Goal: Transaction & Acquisition: Purchase product/service

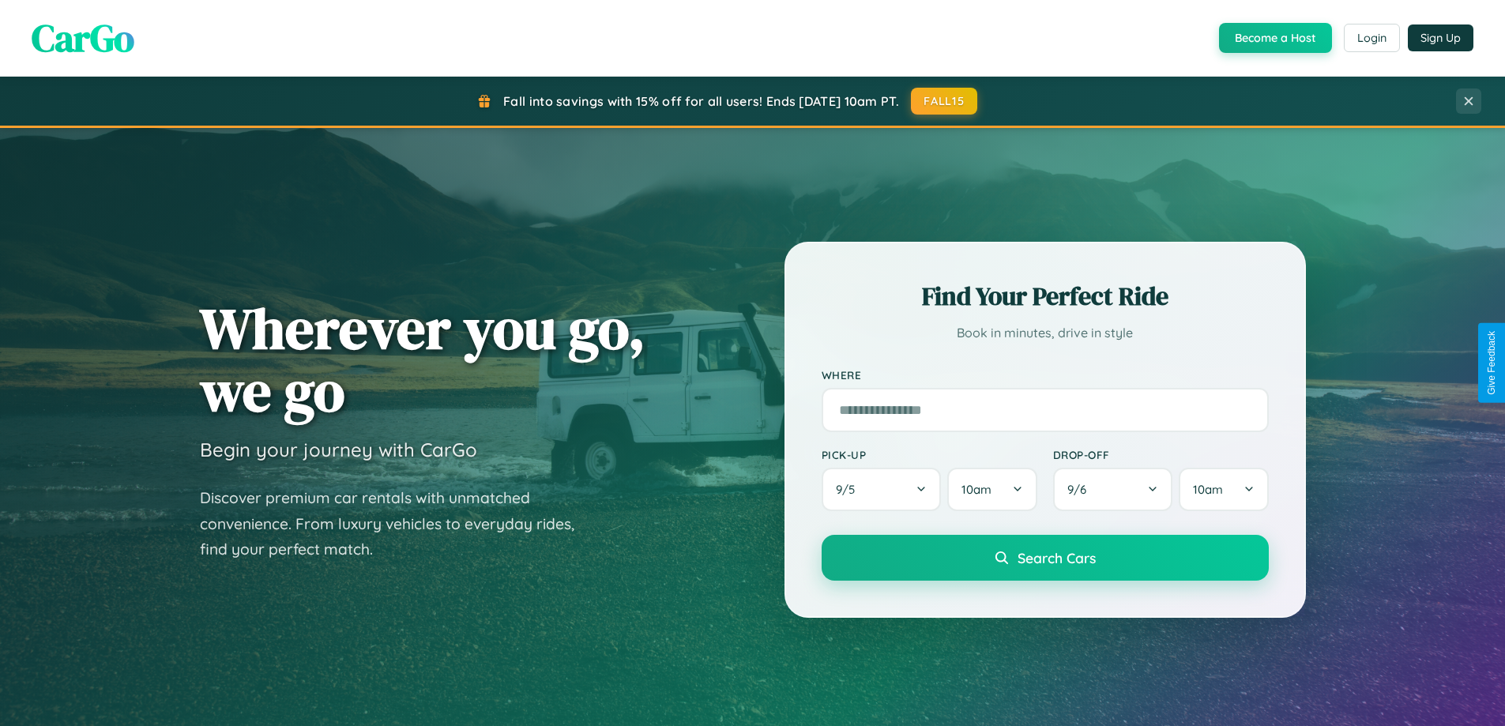
scroll to position [1087, 0]
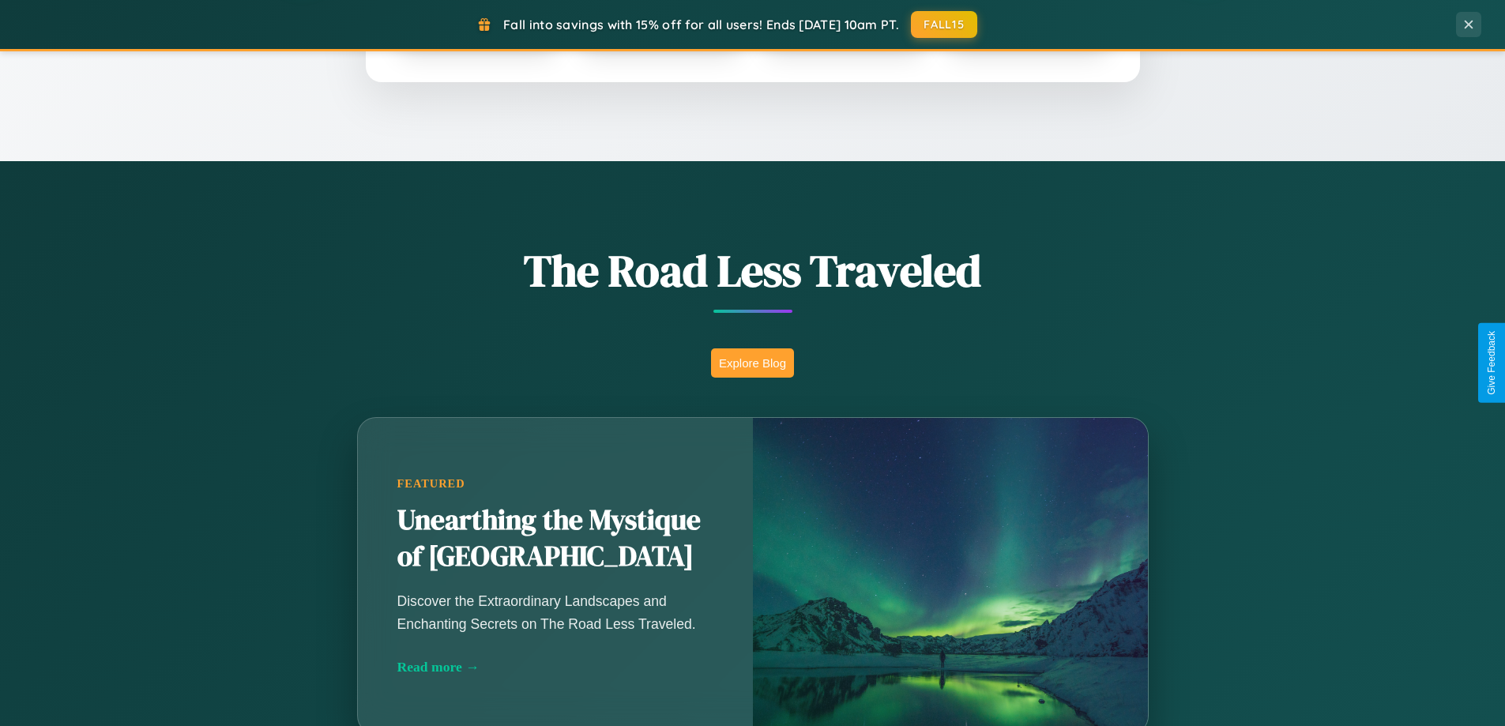
click at [752, 363] on button "Explore Blog" at bounding box center [752, 362] width 83 height 29
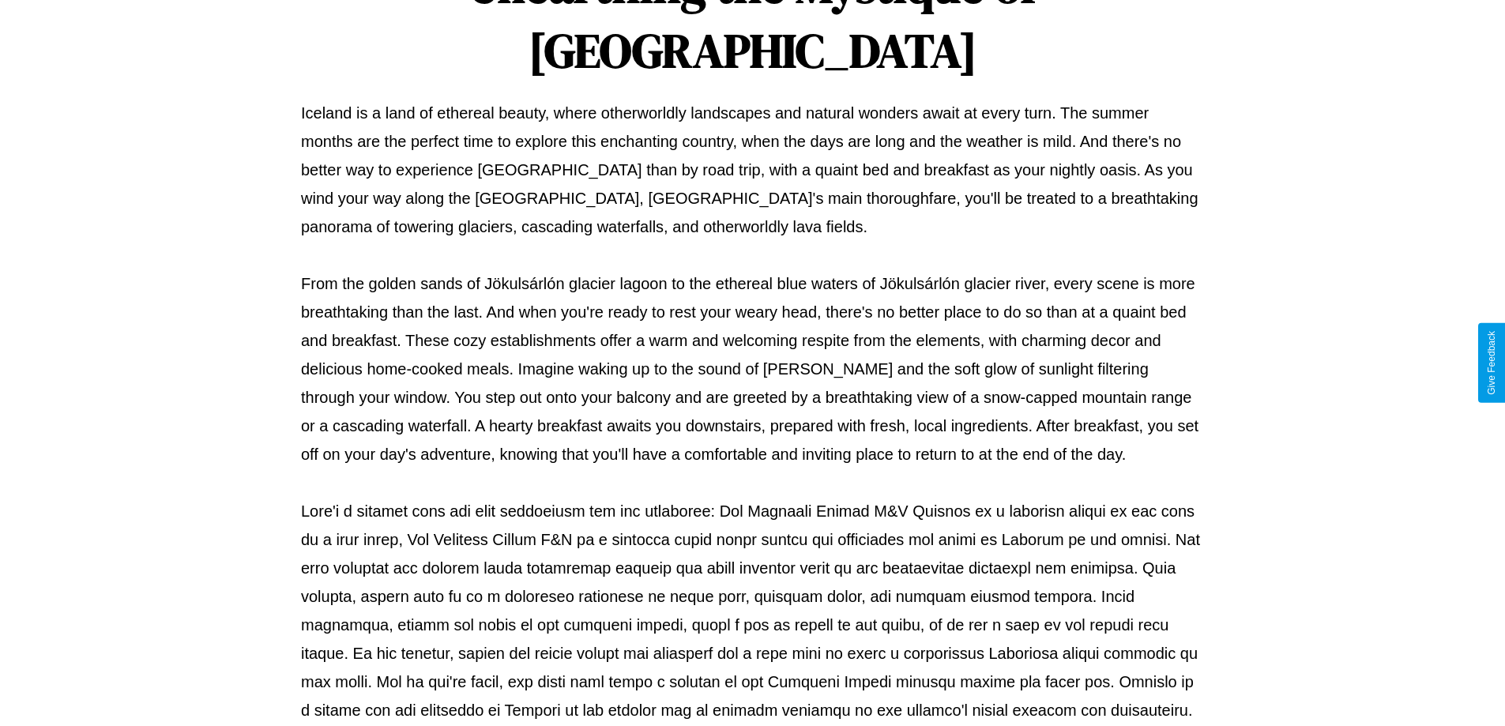
scroll to position [511, 0]
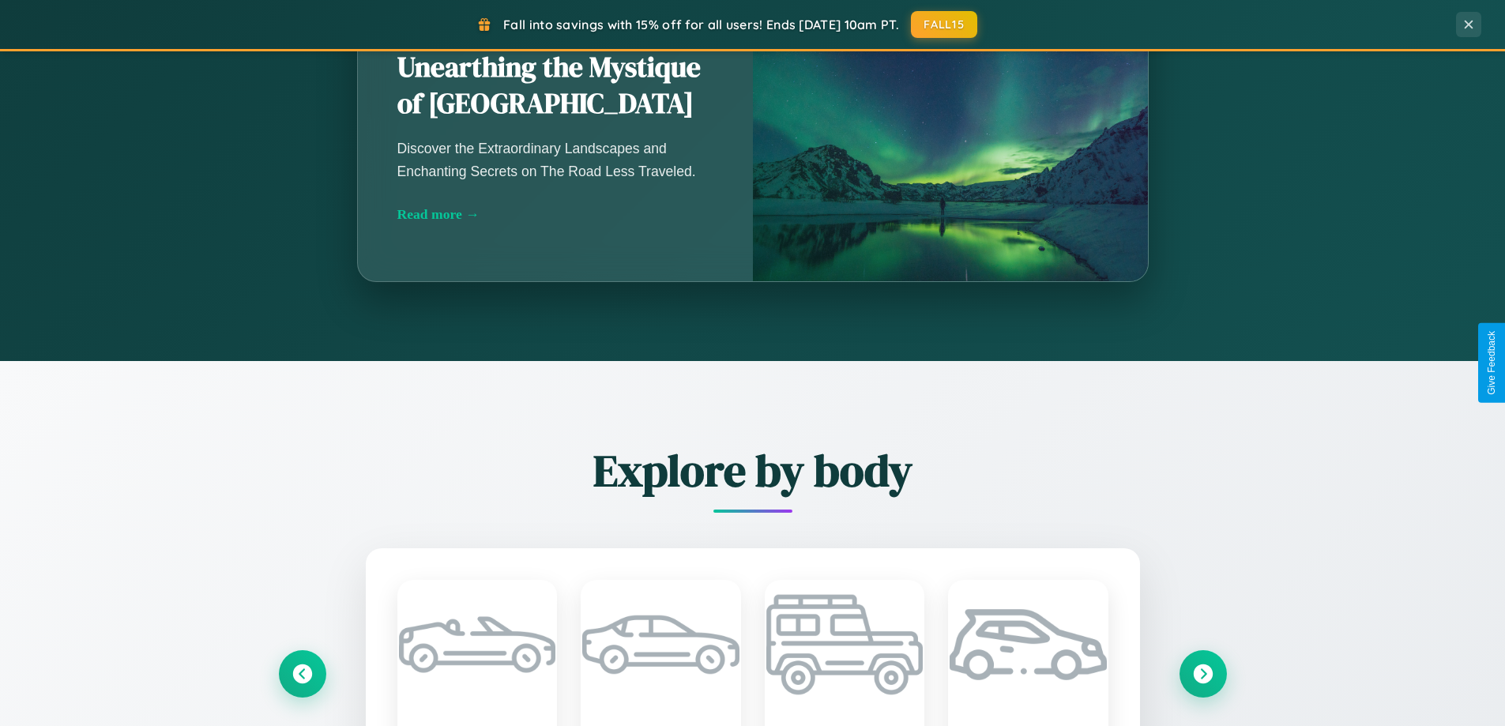
scroll to position [3039, 0]
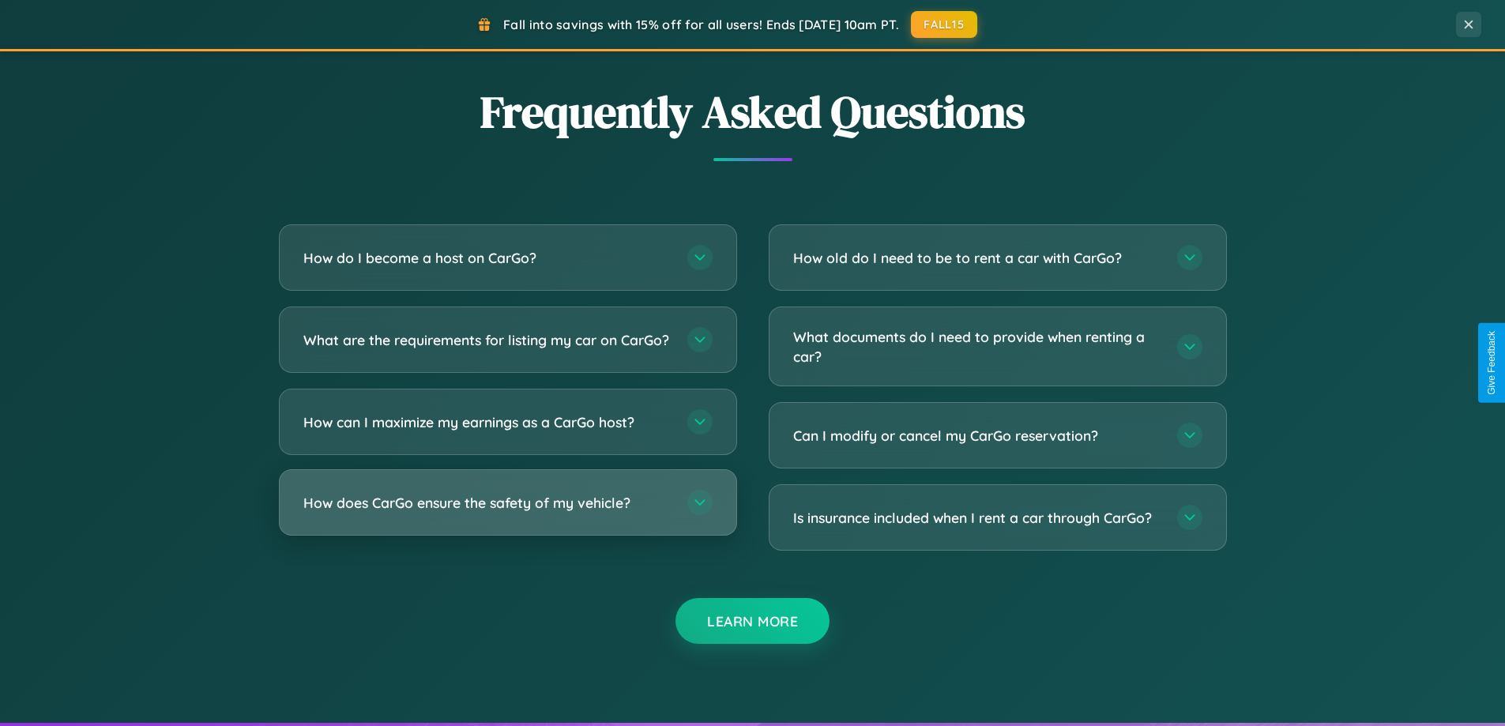
click at [507, 513] on h3 "How does CarGo ensure the safety of my vehicle?" at bounding box center [487, 503] width 368 height 20
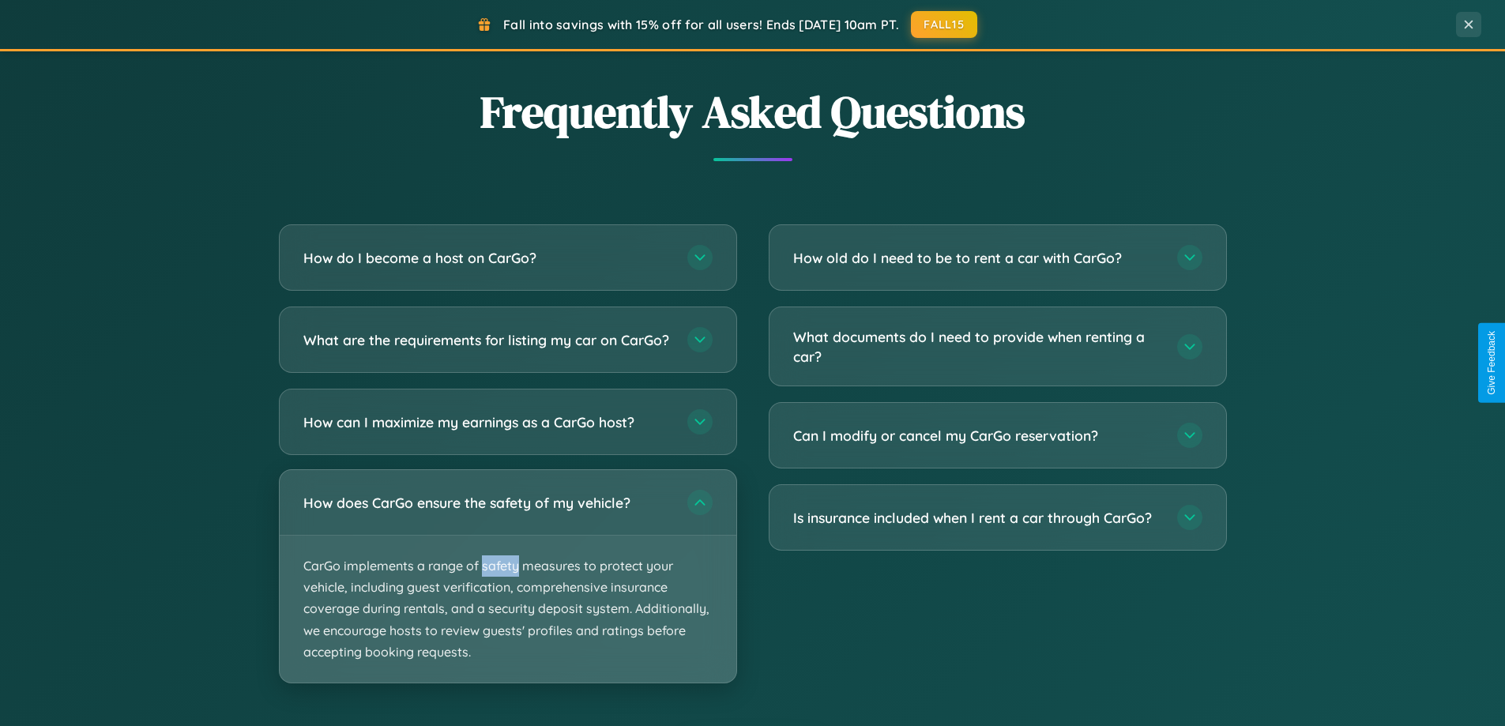
click at [507, 589] on p "CarGo implements a range of safety measures to protect your vehicle, including …" at bounding box center [508, 608] width 456 height 147
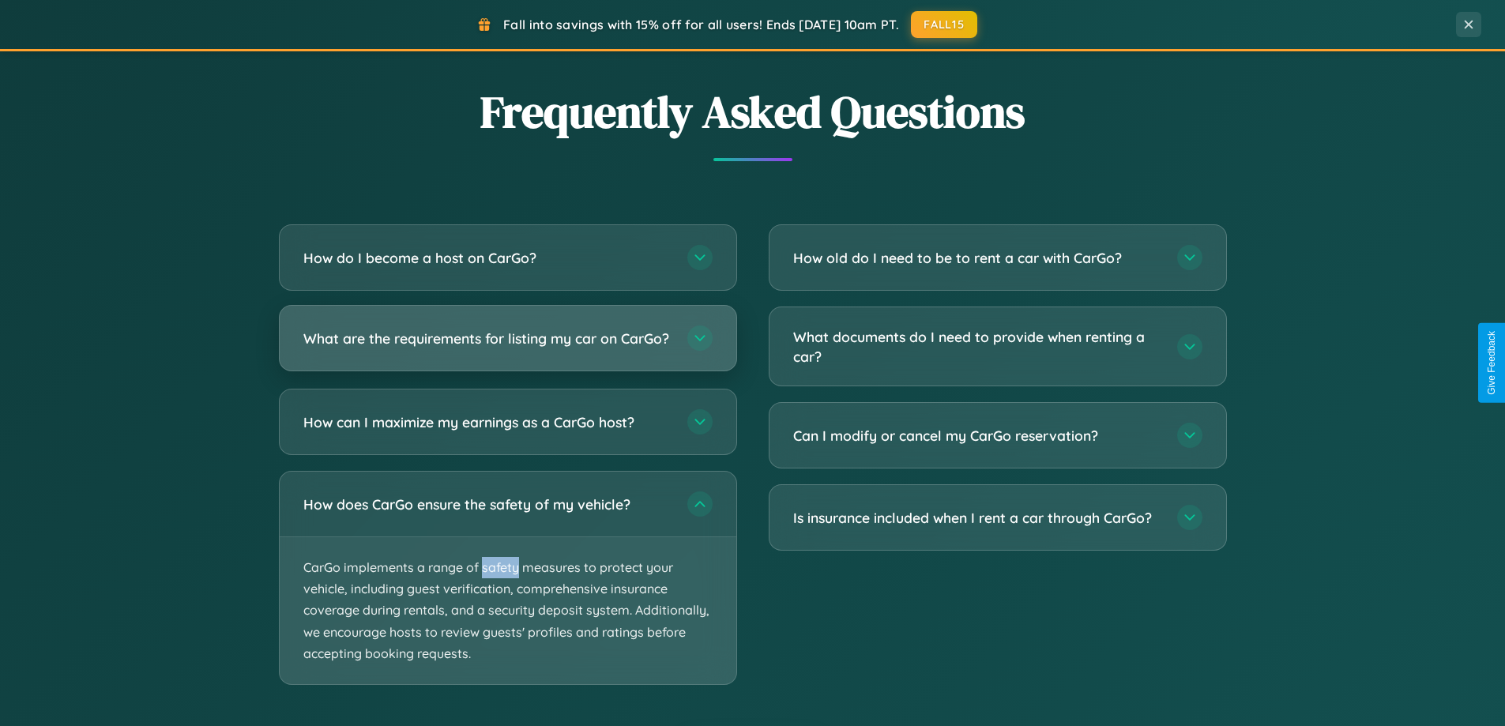
click at [507, 344] on h3 "What are the requirements for listing my car on CarGo?" at bounding box center [487, 339] width 368 height 20
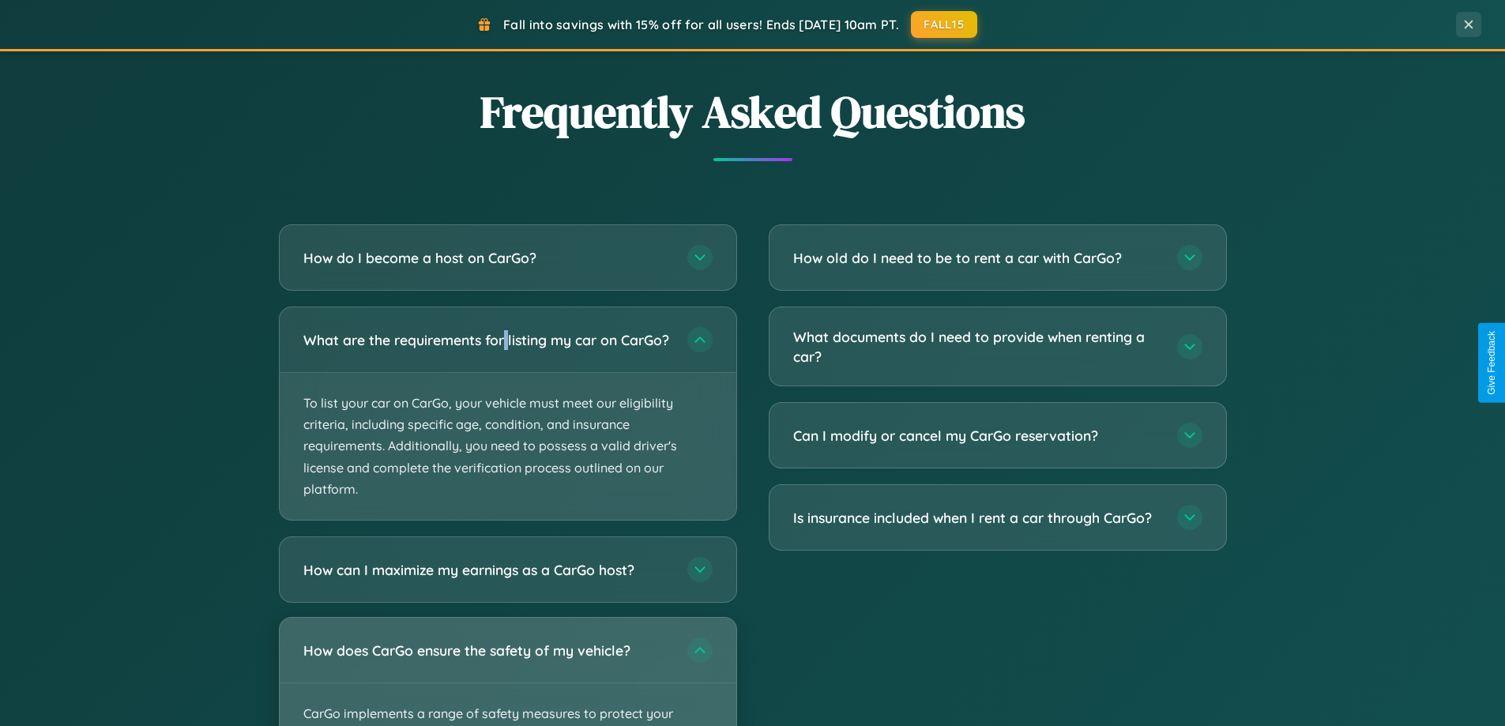
click at [507, 678] on div "How does CarGo ensure the safety of my vehicle?" at bounding box center [508, 650] width 456 height 65
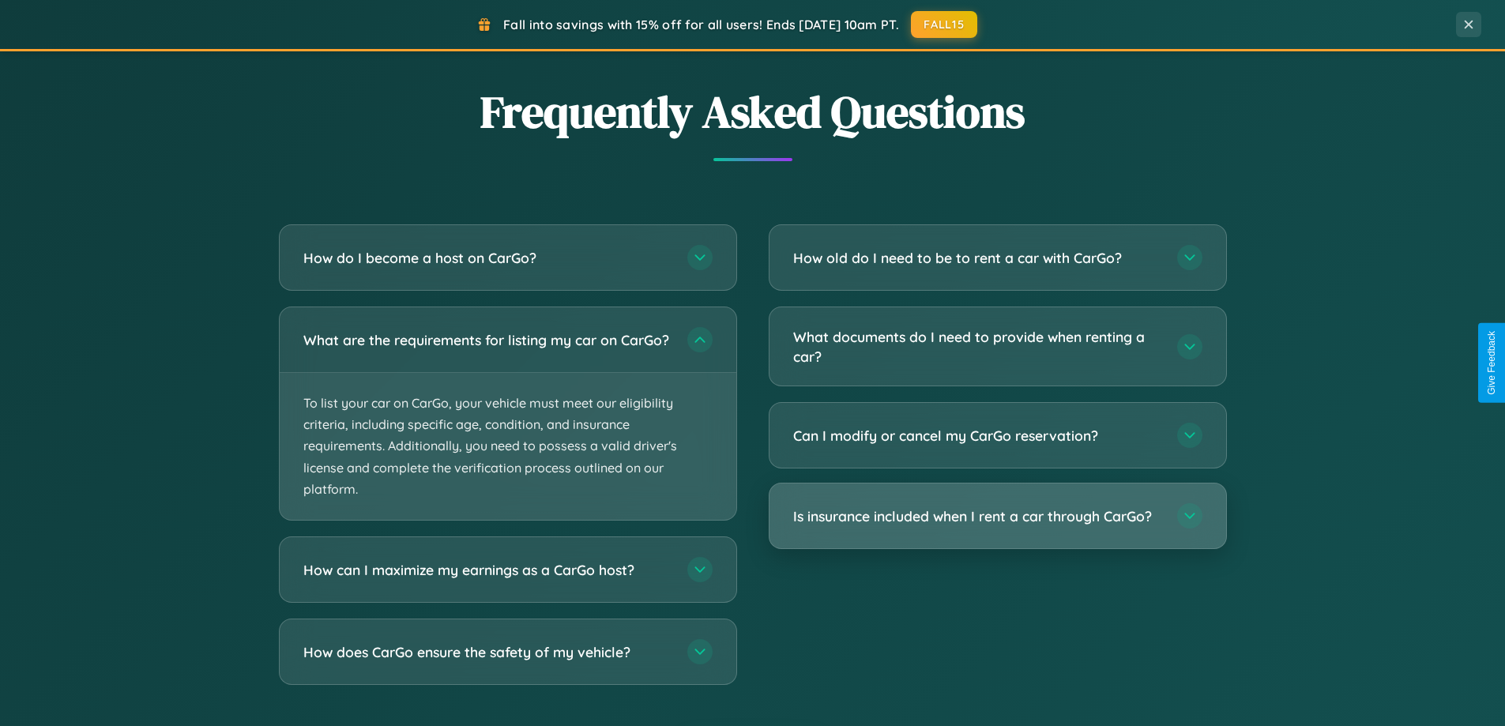
click at [997, 517] on h3 "Is insurance included when I rent a car through CarGo?" at bounding box center [977, 516] width 368 height 20
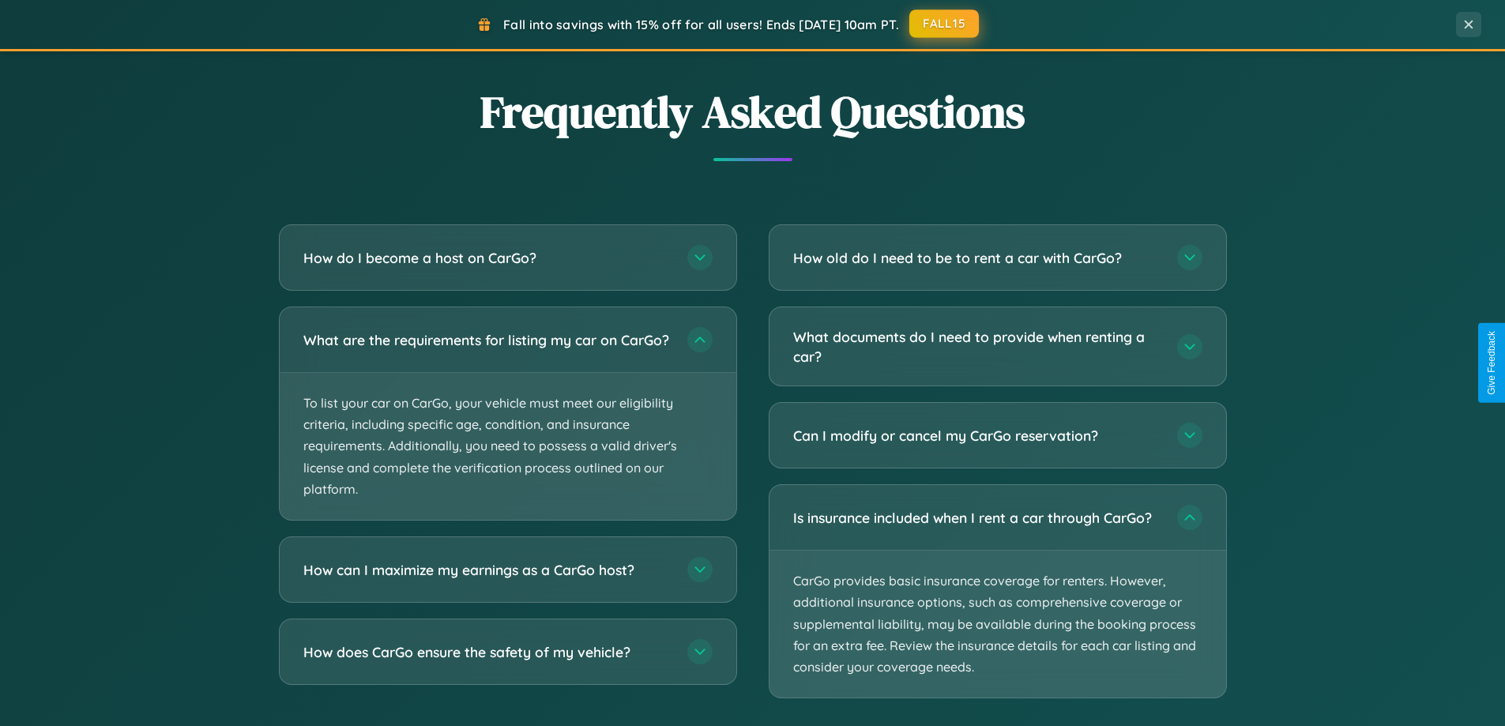
click at [945, 24] on button "FALL15" at bounding box center [944, 23] width 70 height 28
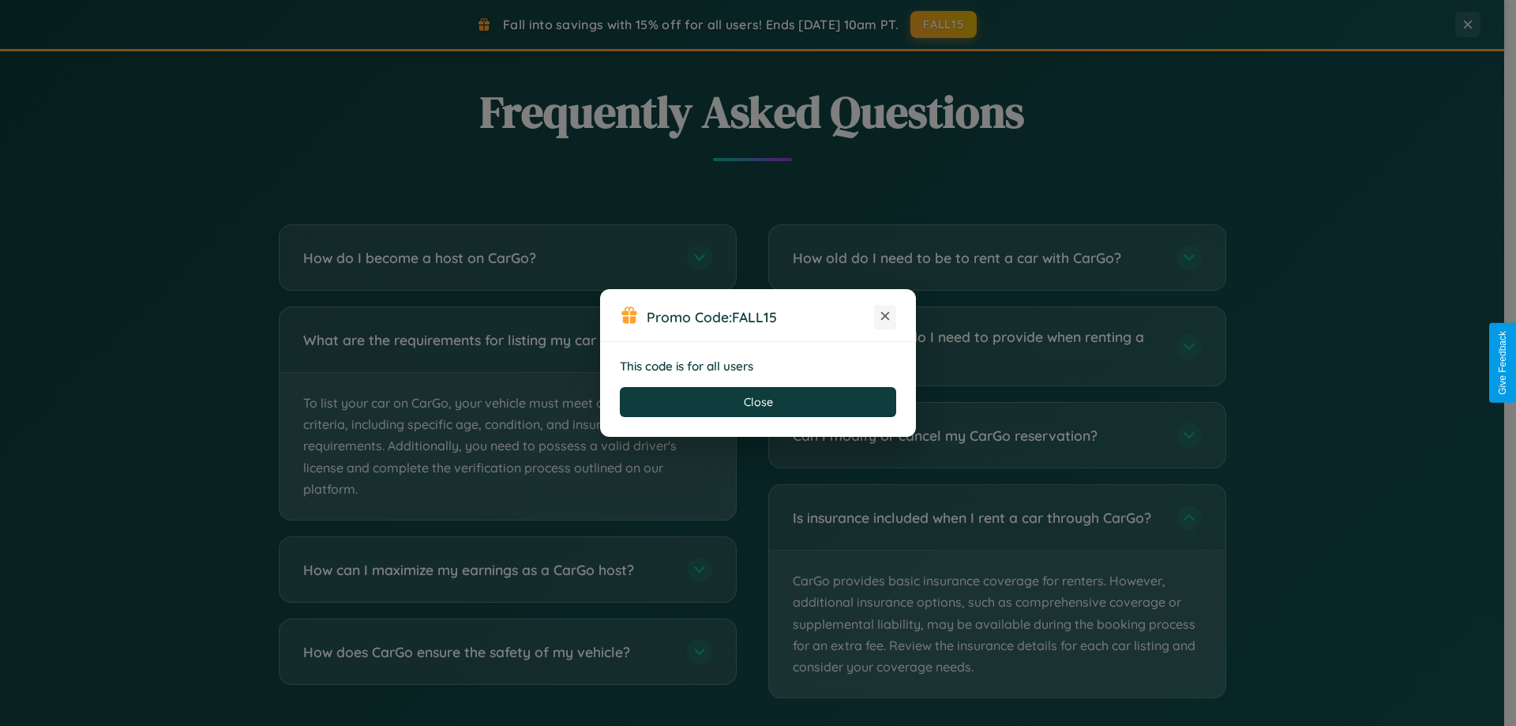
click at [885, 317] on icon at bounding box center [885, 316] width 16 height 16
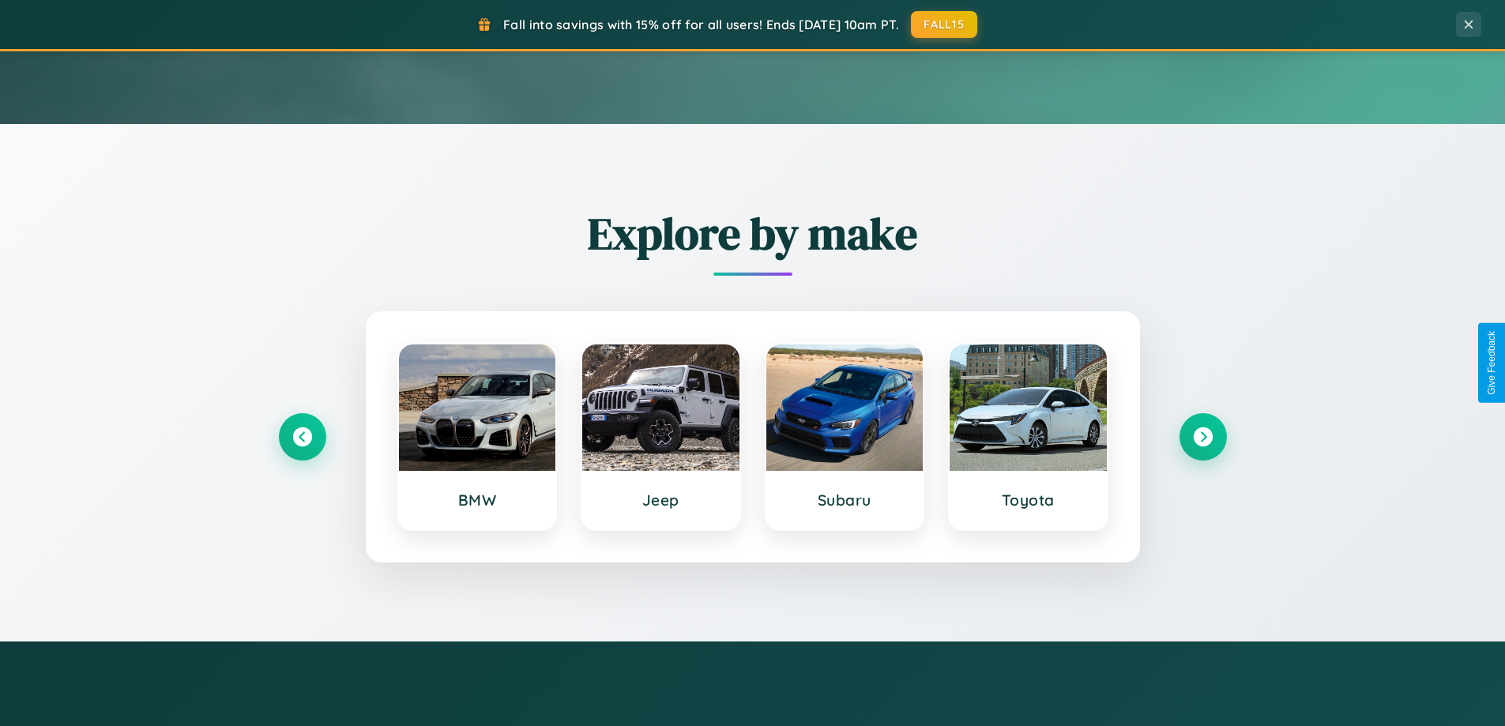
scroll to position [0, 0]
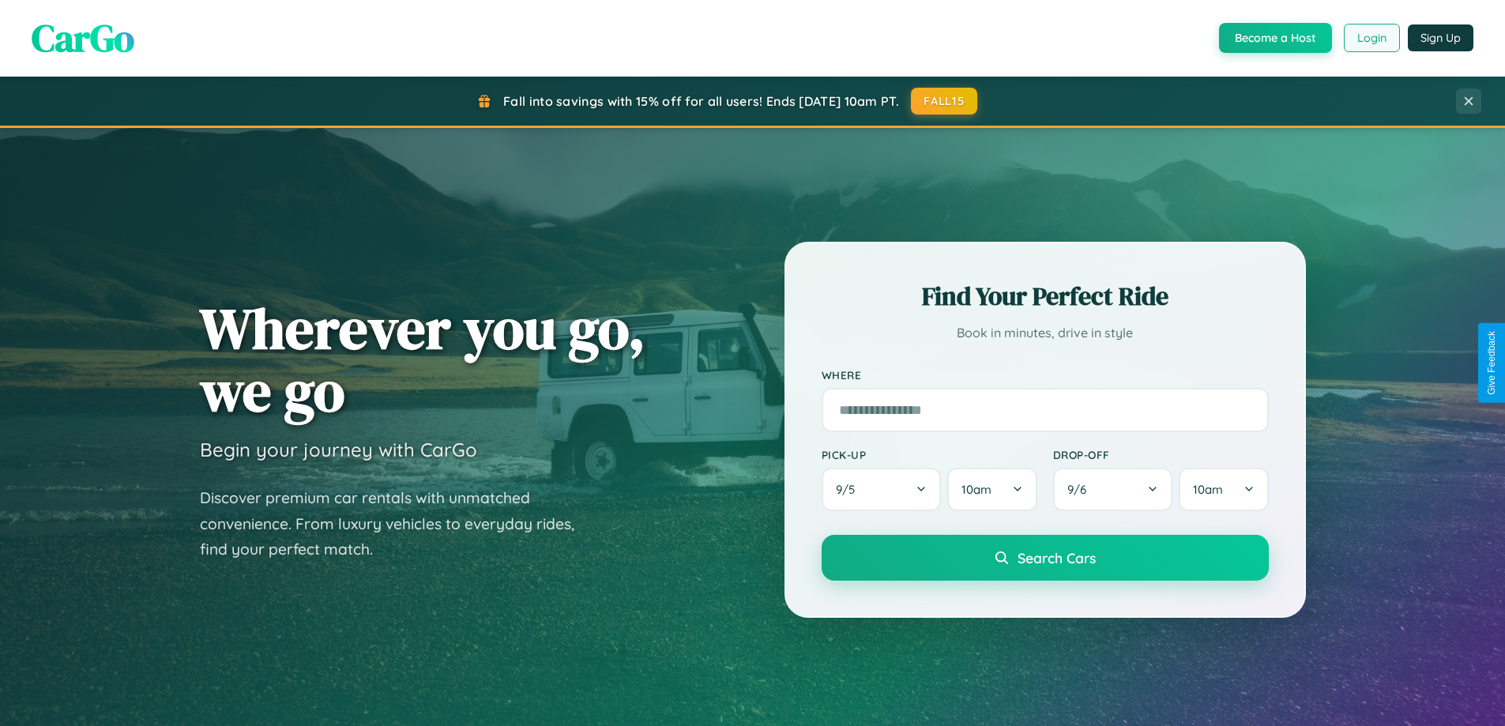
click at [1370, 38] on button "Login" at bounding box center [1371, 38] width 56 height 28
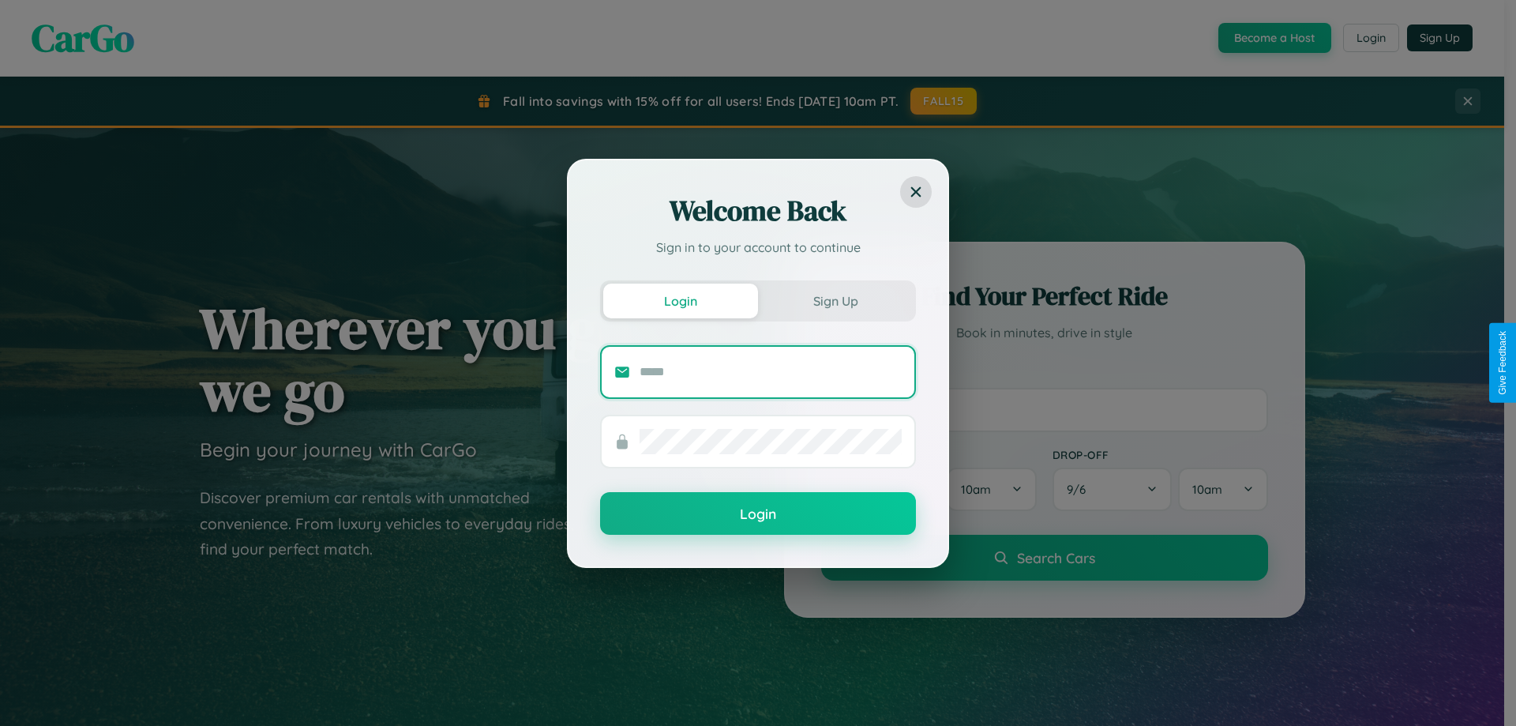
click at [771, 371] on input "text" at bounding box center [771, 371] width 262 height 25
type input "**********"
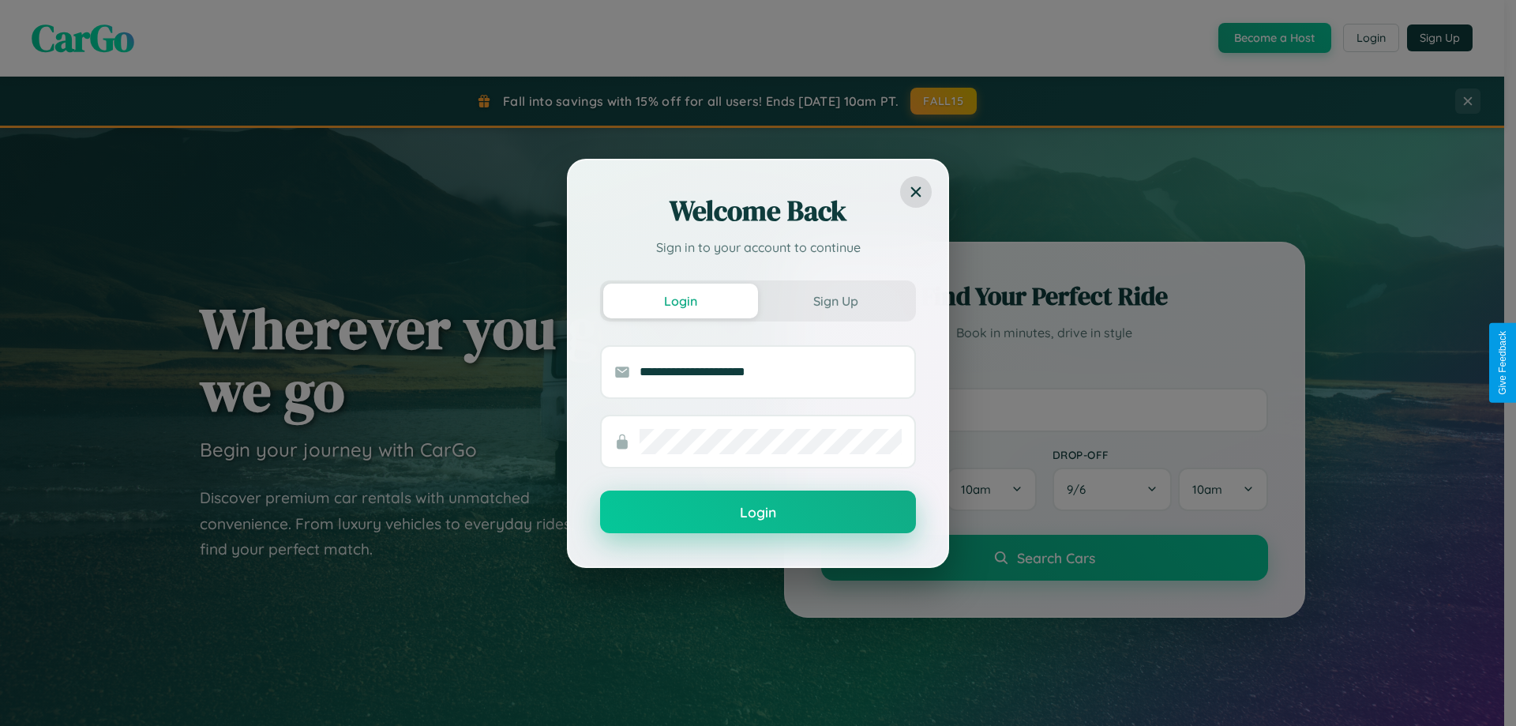
click at [758, 513] on button "Login" at bounding box center [758, 511] width 316 height 43
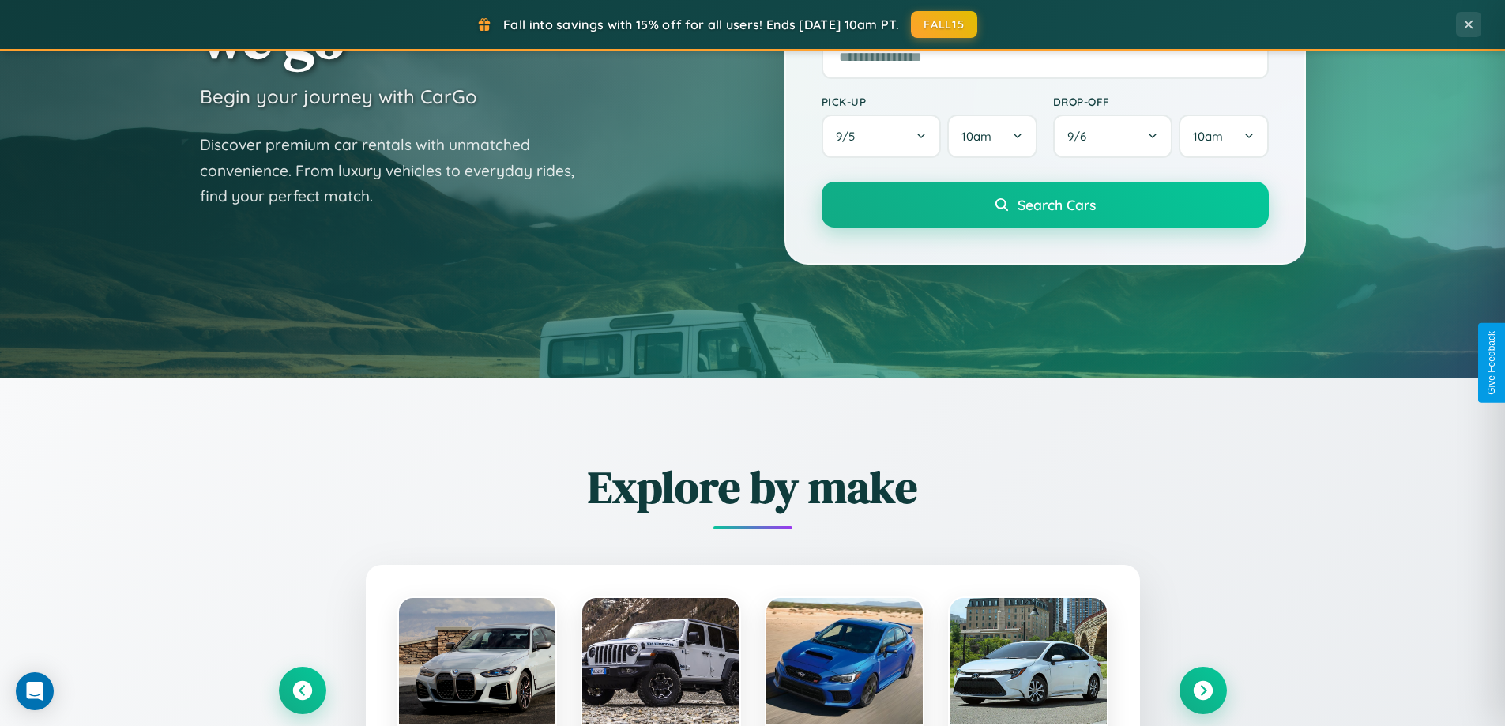
scroll to position [681, 0]
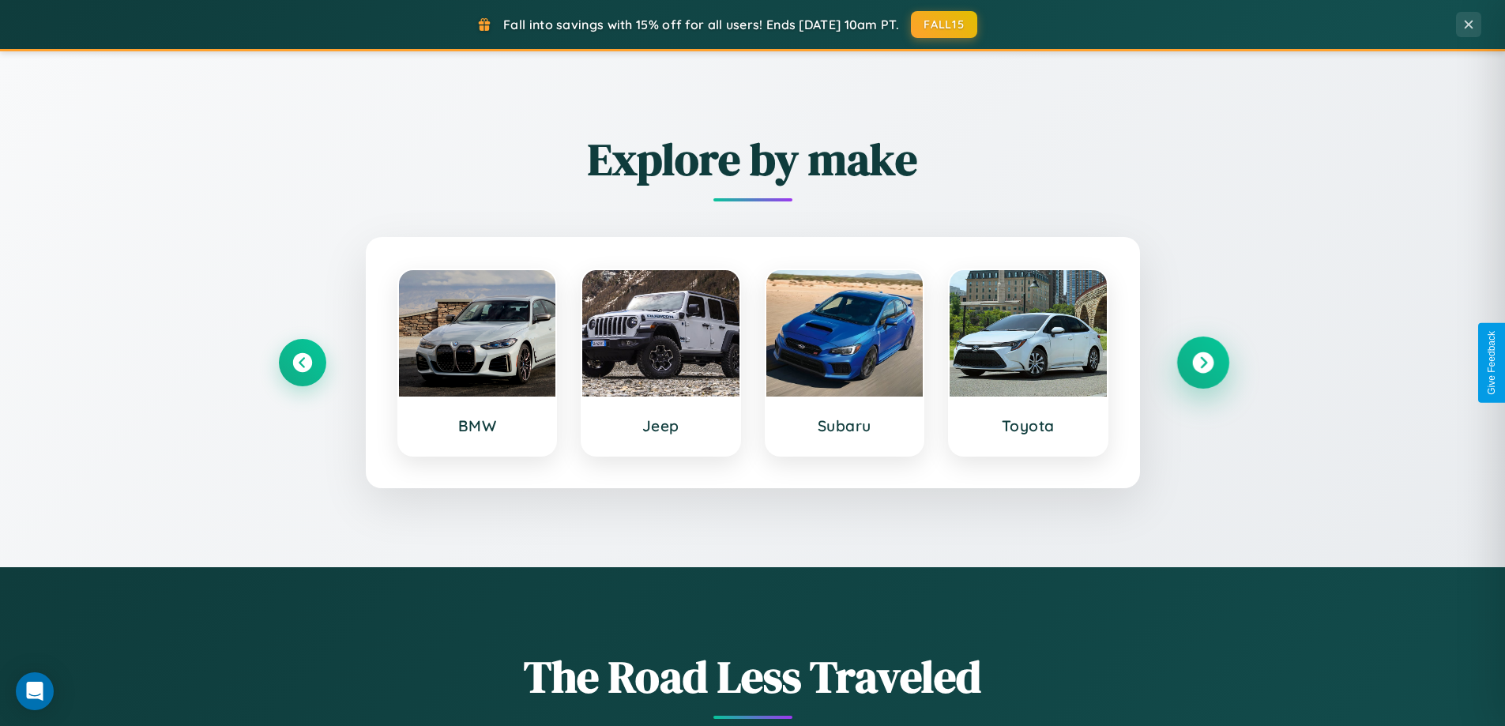
click at [1202, 363] on icon at bounding box center [1202, 362] width 21 height 21
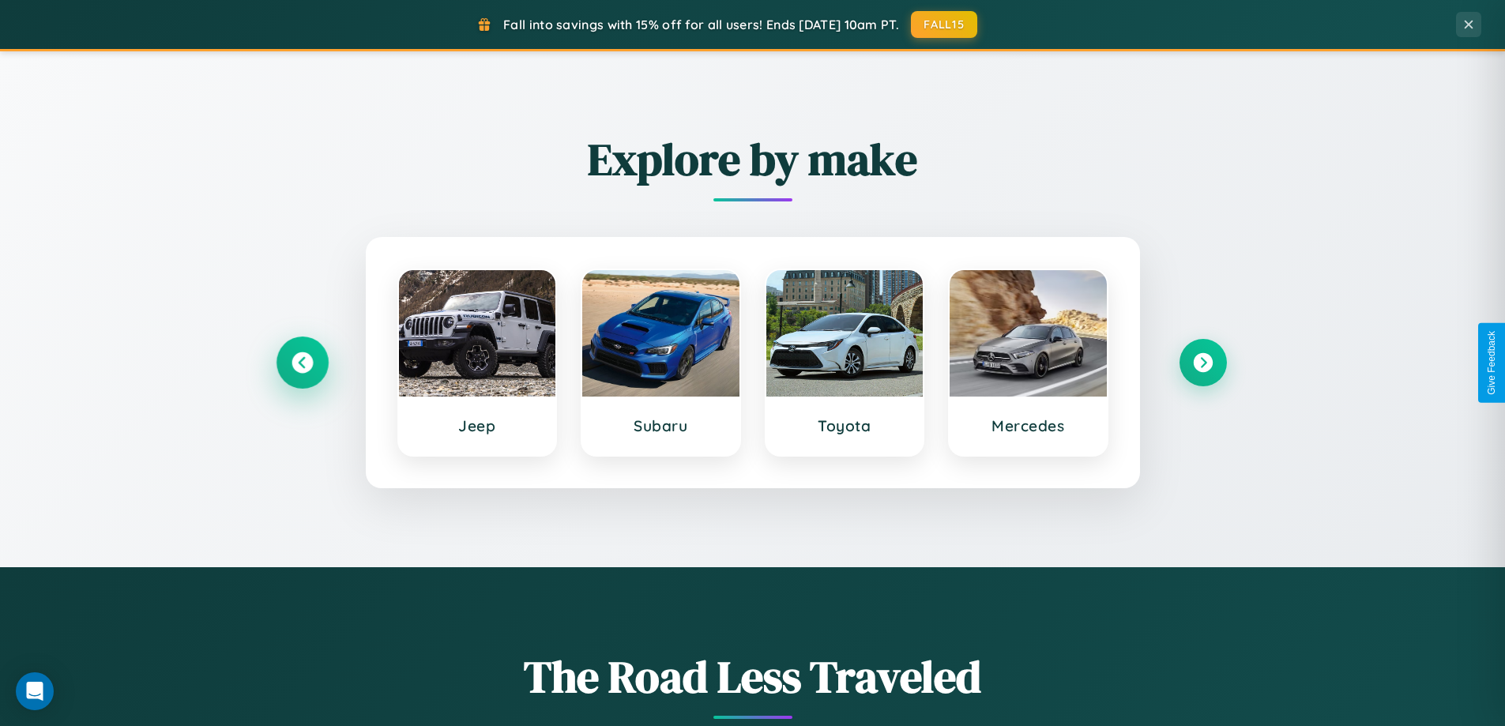
click at [302, 363] on icon at bounding box center [301, 362] width 21 height 21
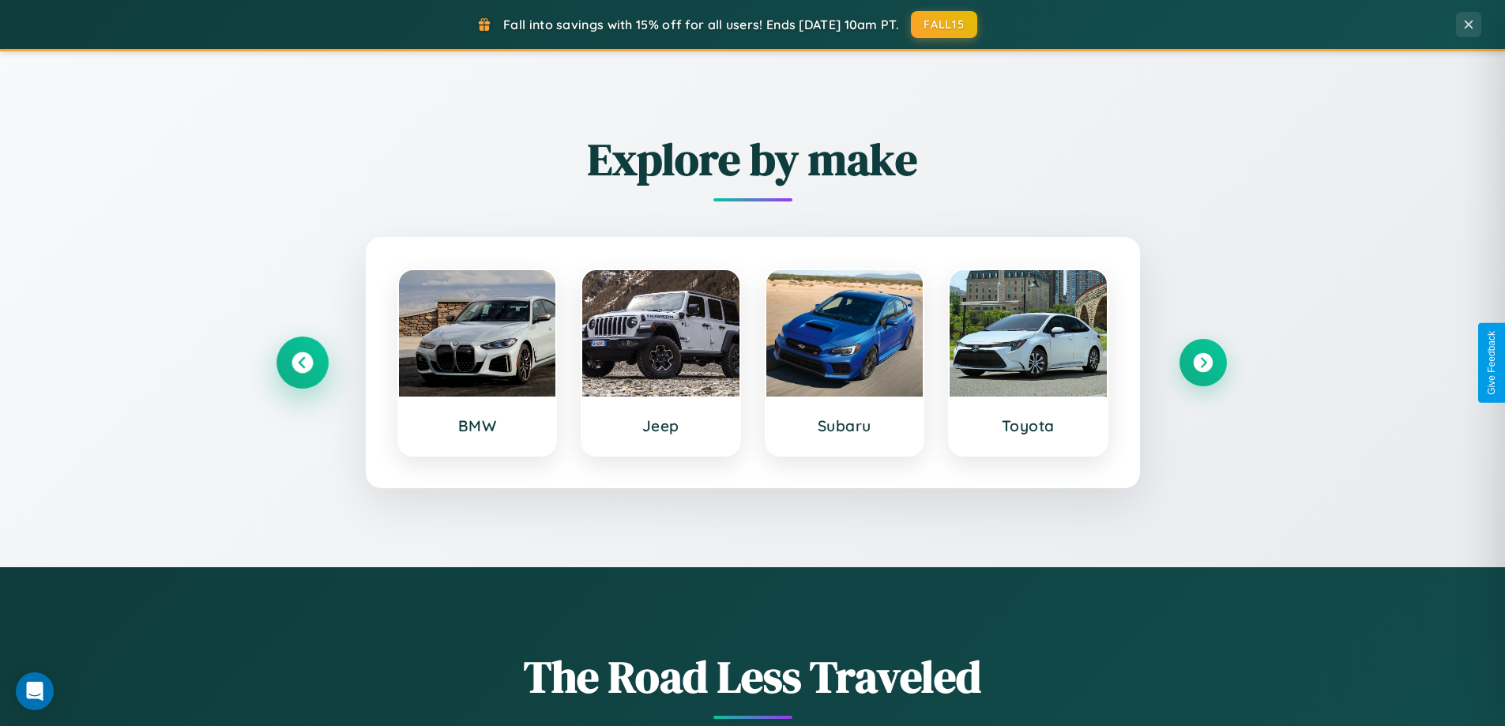
click at [302, 363] on icon at bounding box center [301, 362] width 21 height 21
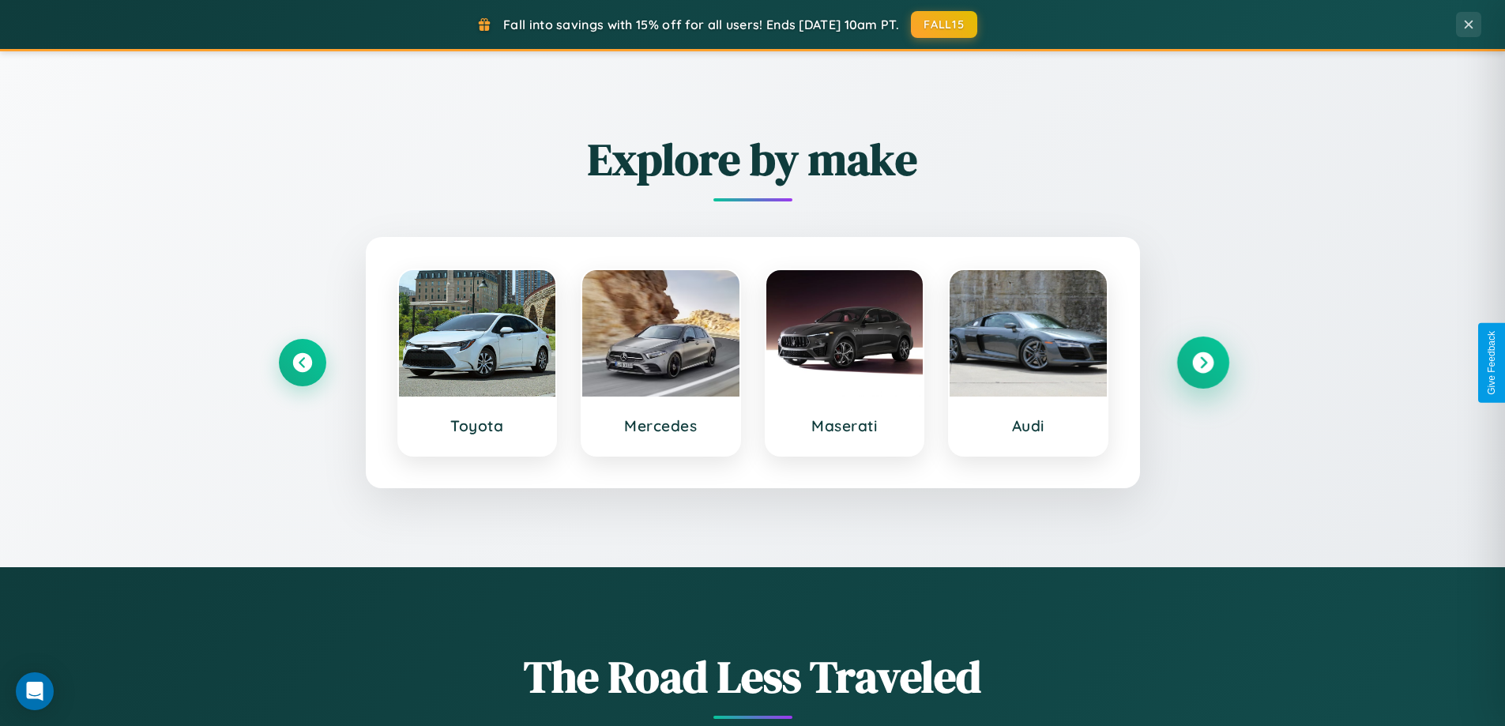
click at [1202, 363] on icon at bounding box center [1202, 362] width 21 height 21
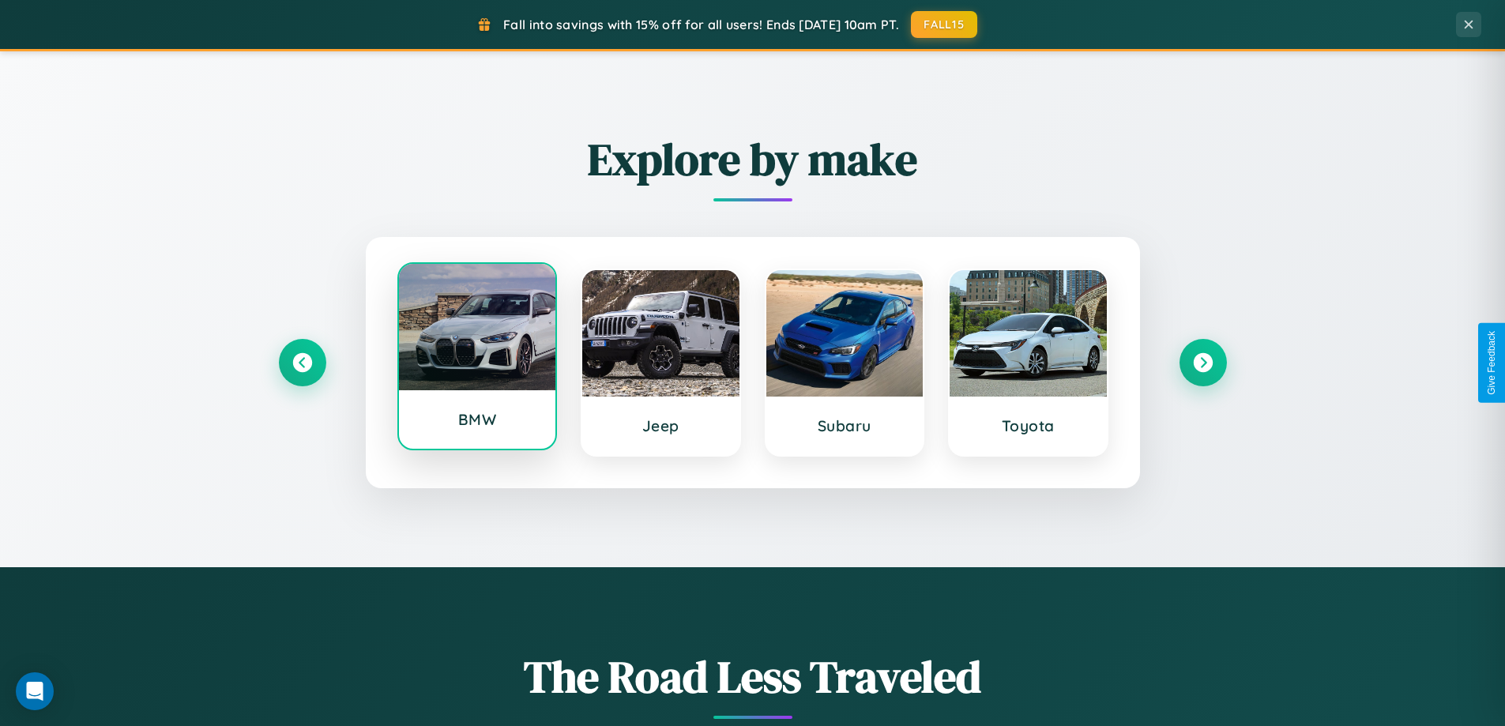
click at [476, 362] on div at bounding box center [477, 327] width 157 height 126
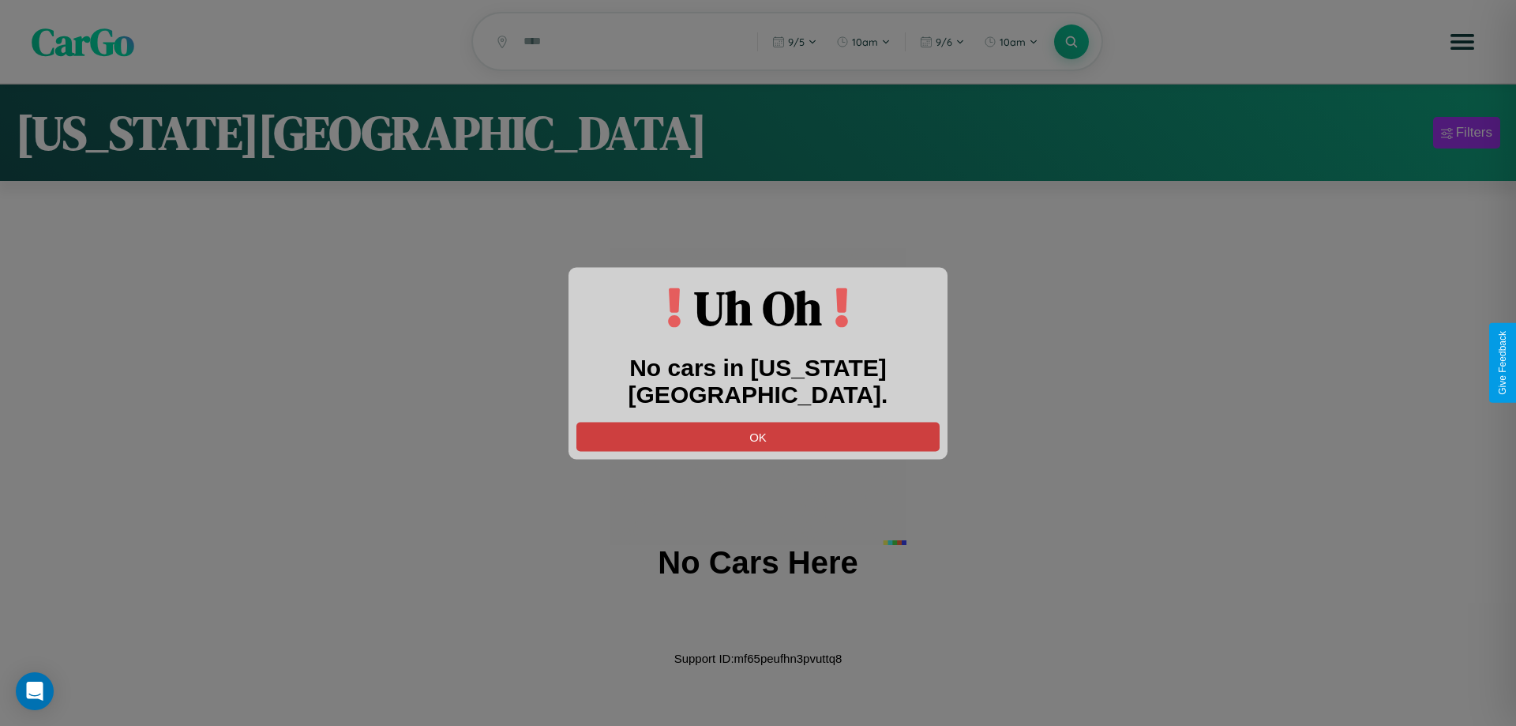
click at [758, 422] on button "OK" at bounding box center [758, 436] width 363 height 29
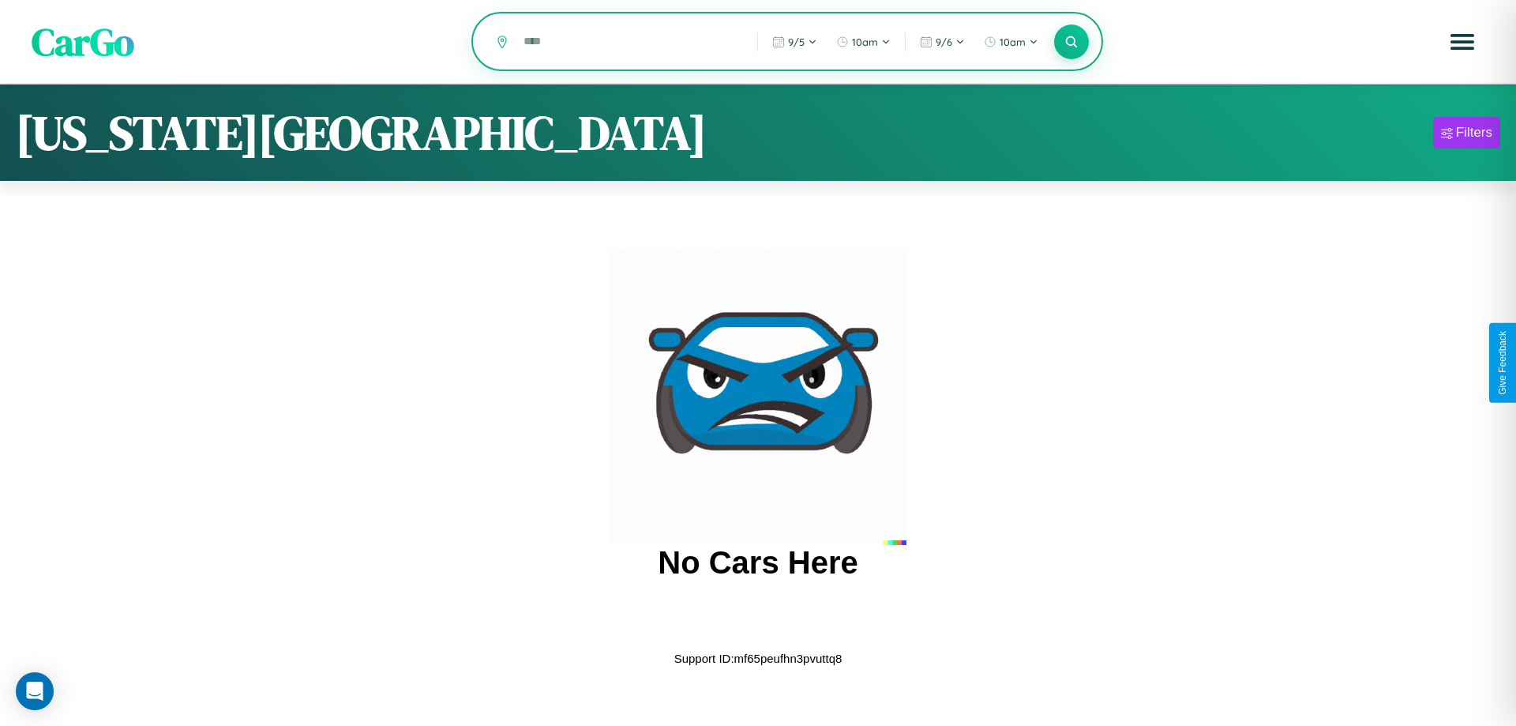
click at [629, 43] on input "text" at bounding box center [629, 42] width 226 height 28
click at [1072, 42] on icon at bounding box center [1071, 41] width 15 height 15
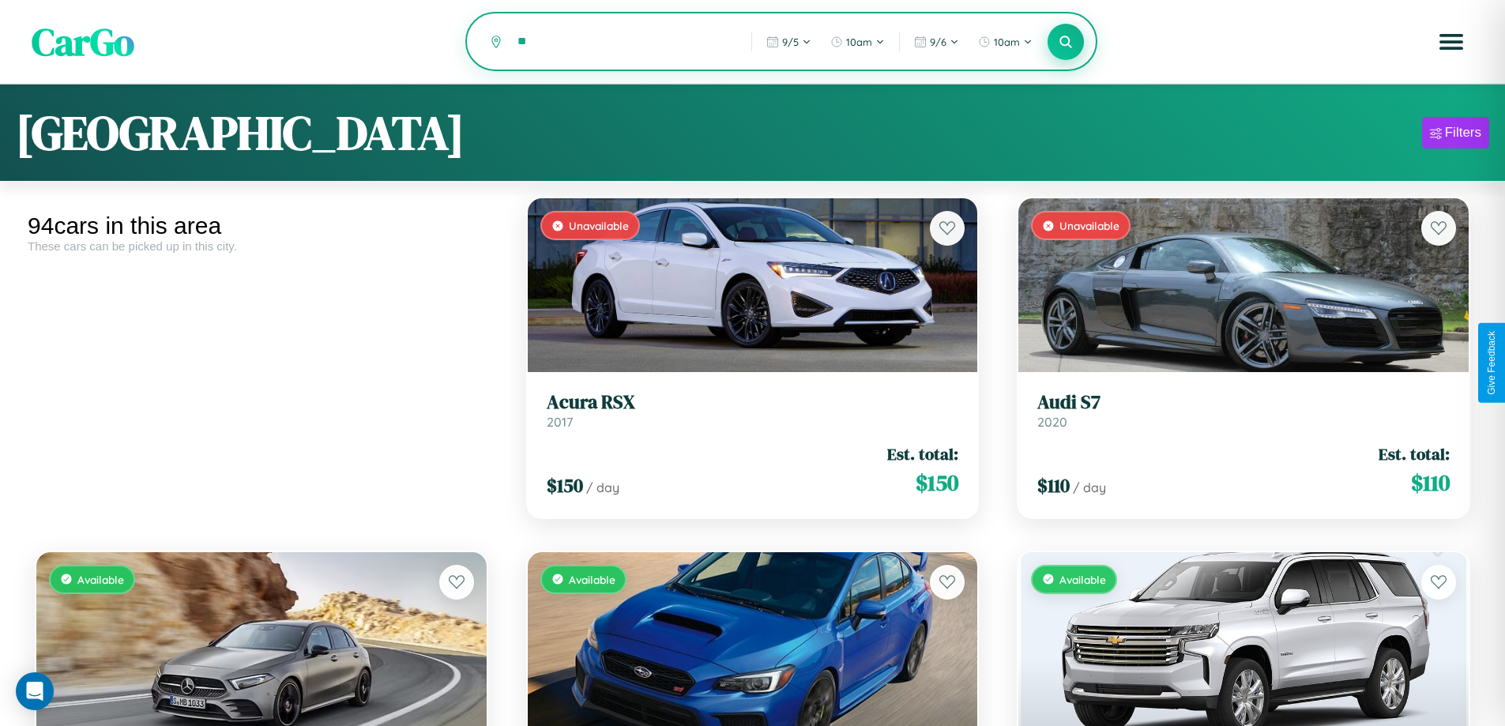
type input "*"
type input "********"
click at [1065, 43] on icon at bounding box center [1065, 41] width 15 height 15
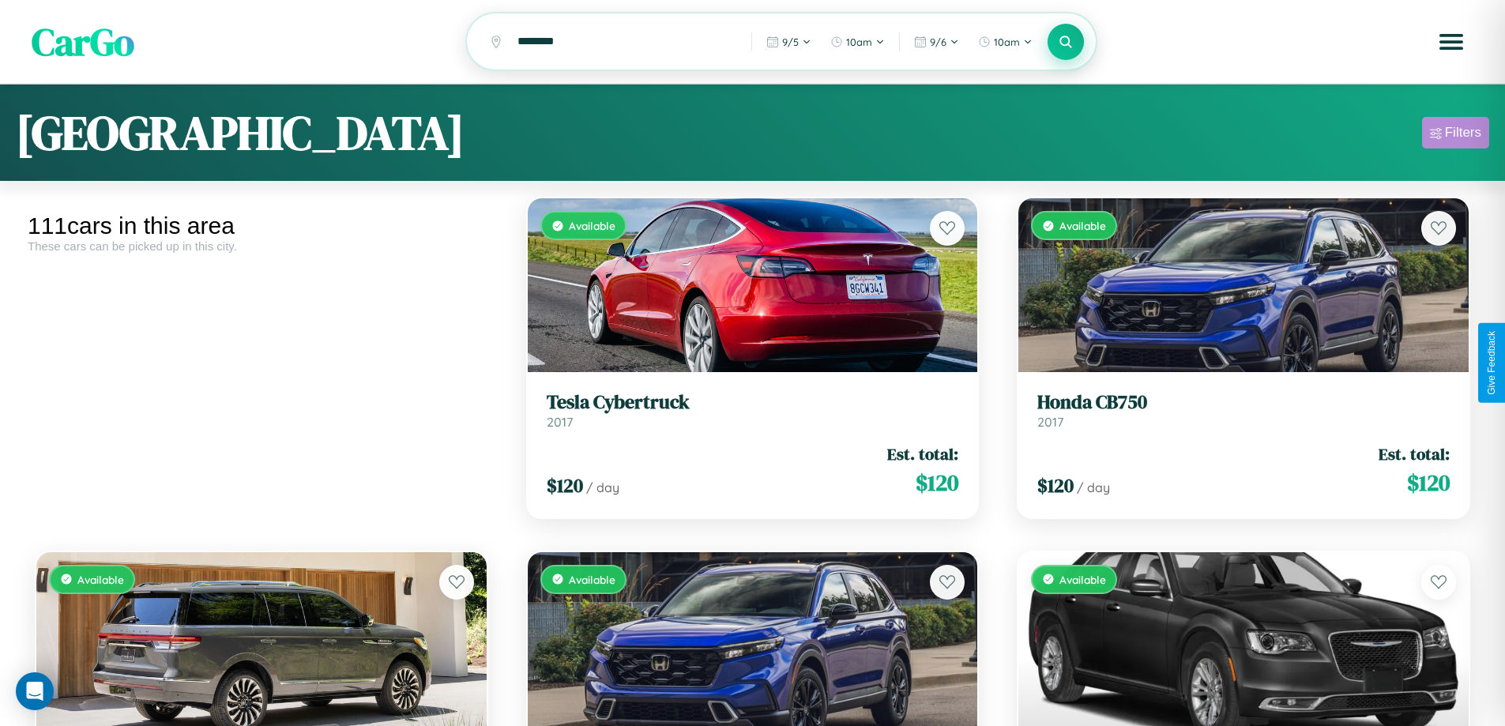
click at [1455, 135] on div "Filters" at bounding box center [1462, 133] width 36 height 16
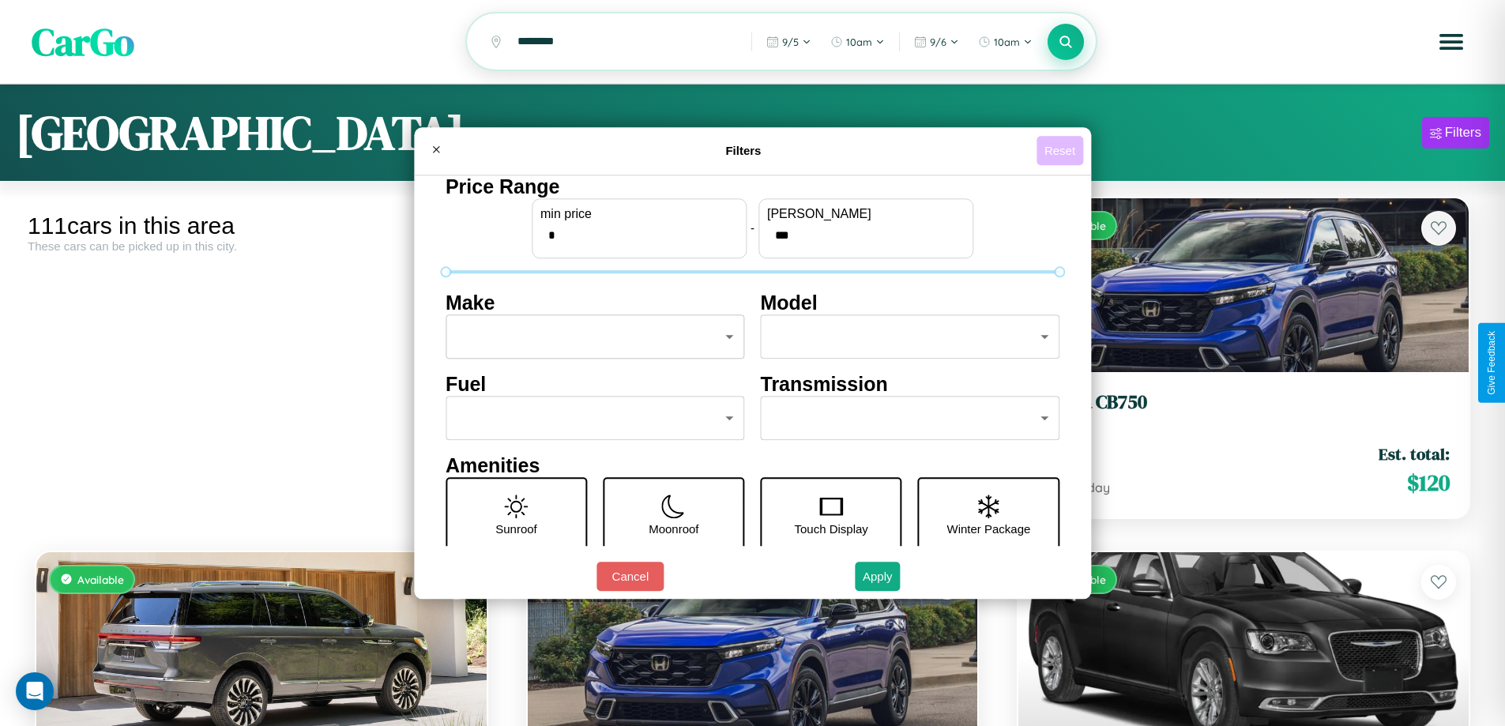
click at [1061, 150] on button "Reset" at bounding box center [1059, 150] width 47 height 29
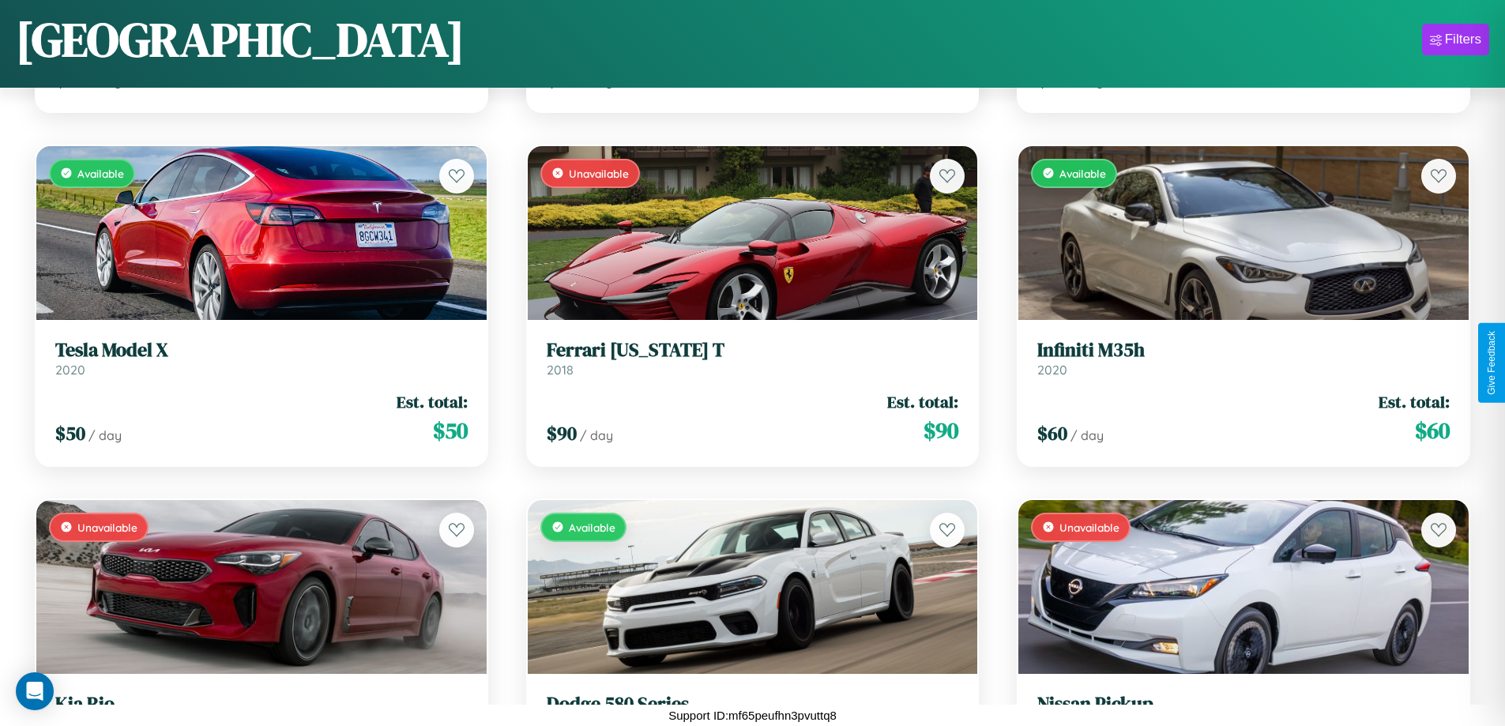
scroll to position [8356, 0]
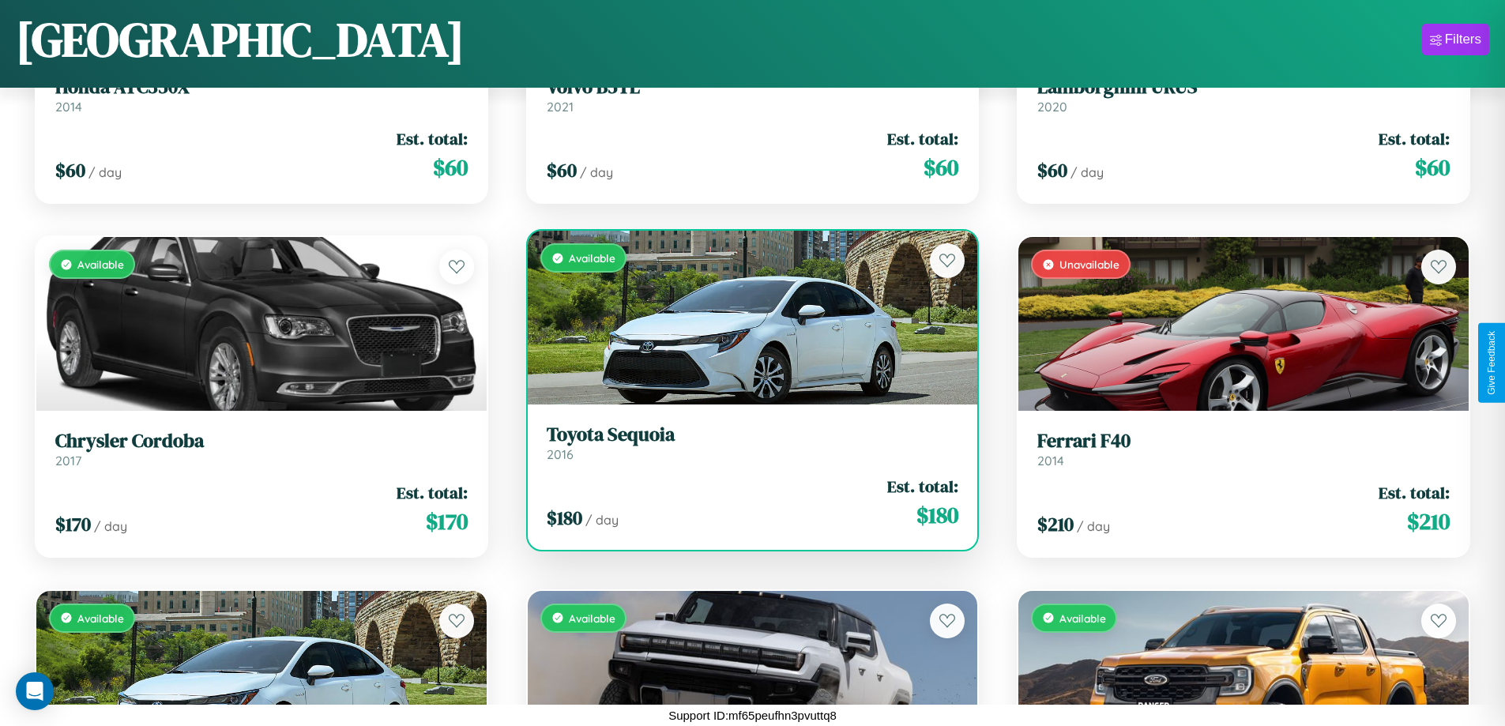
click at [746, 445] on link "Toyota Sequoia 2016" at bounding box center [753, 442] width 412 height 39
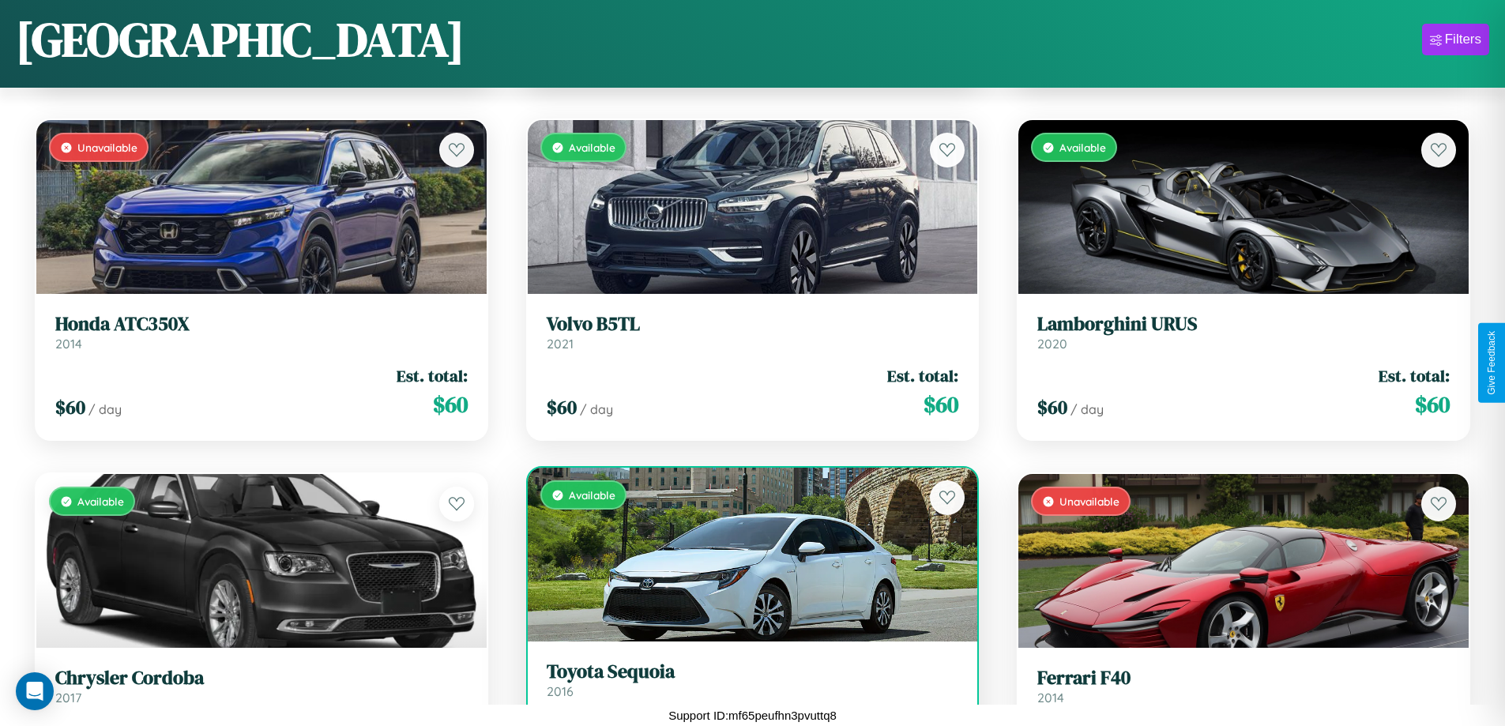
scroll to position [7295, 0]
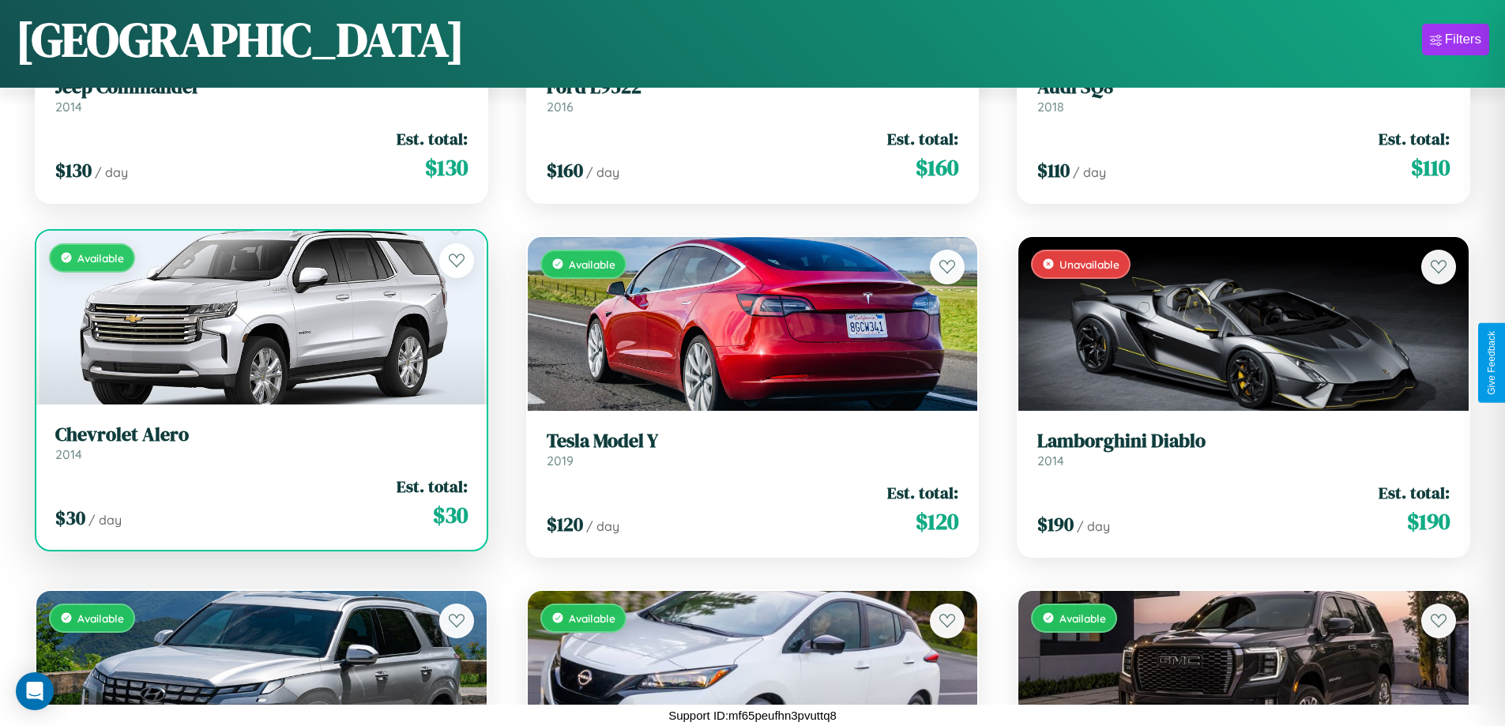
click at [259, 443] on h3 "Chevrolet Alero" at bounding box center [261, 434] width 412 height 23
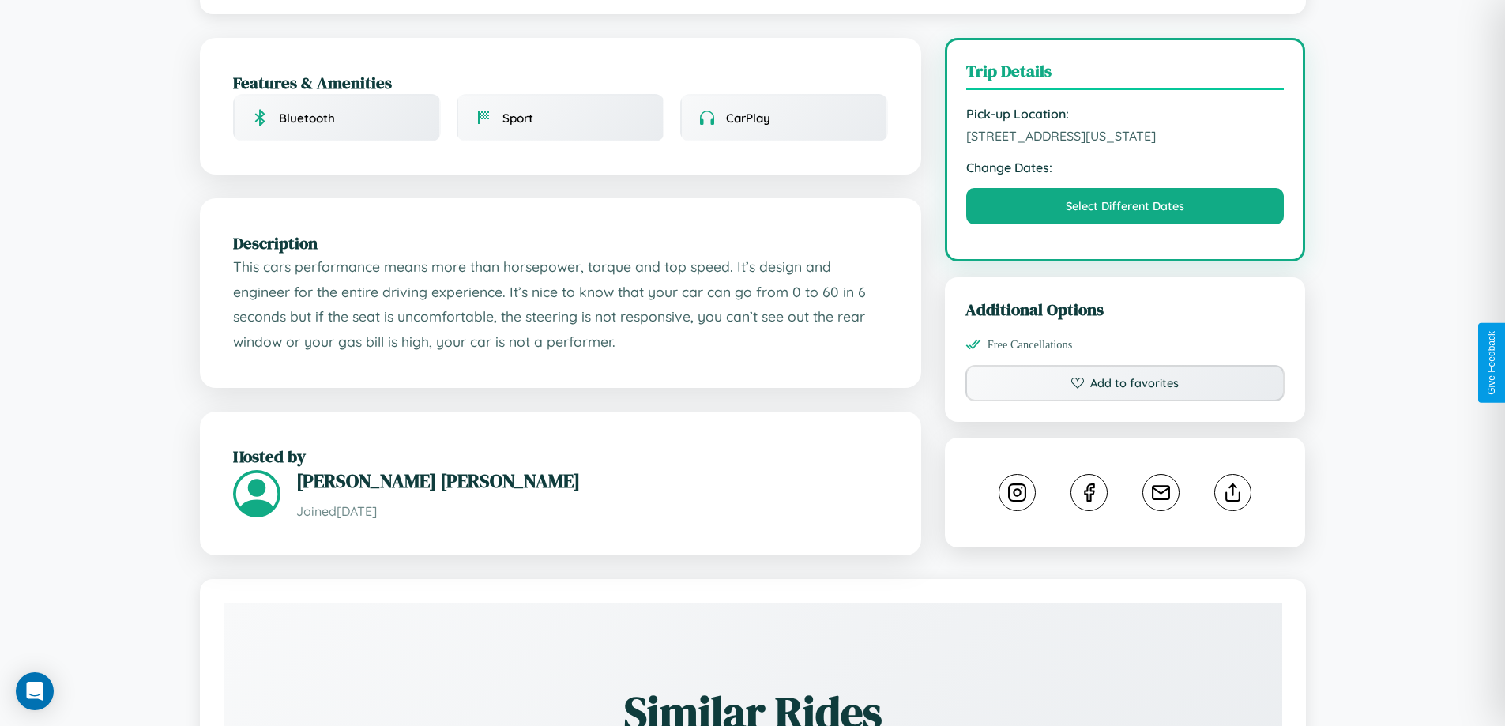
scroll to position [410, 0]
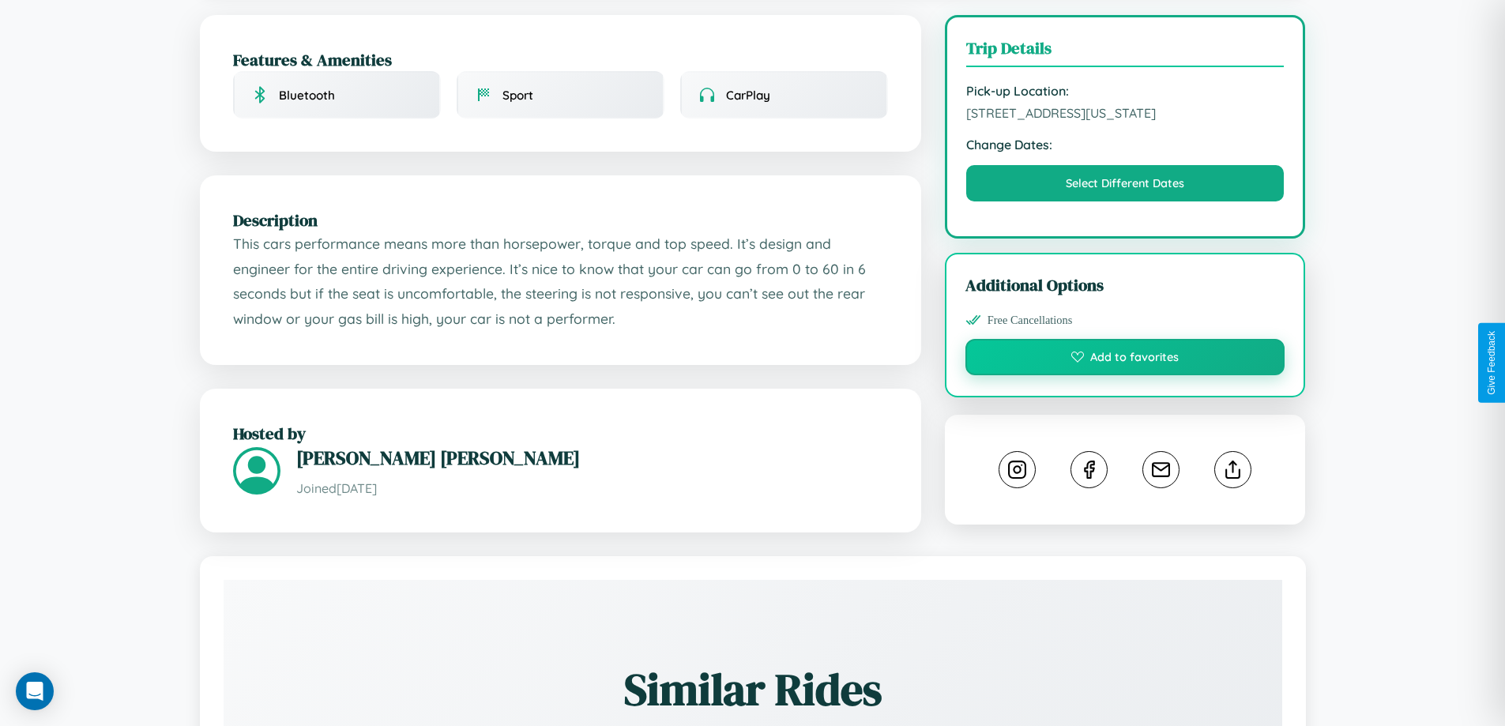
click at [1125, 359] on button "Add to favorites" at bounding box center [1125, 357] width 320 height 36
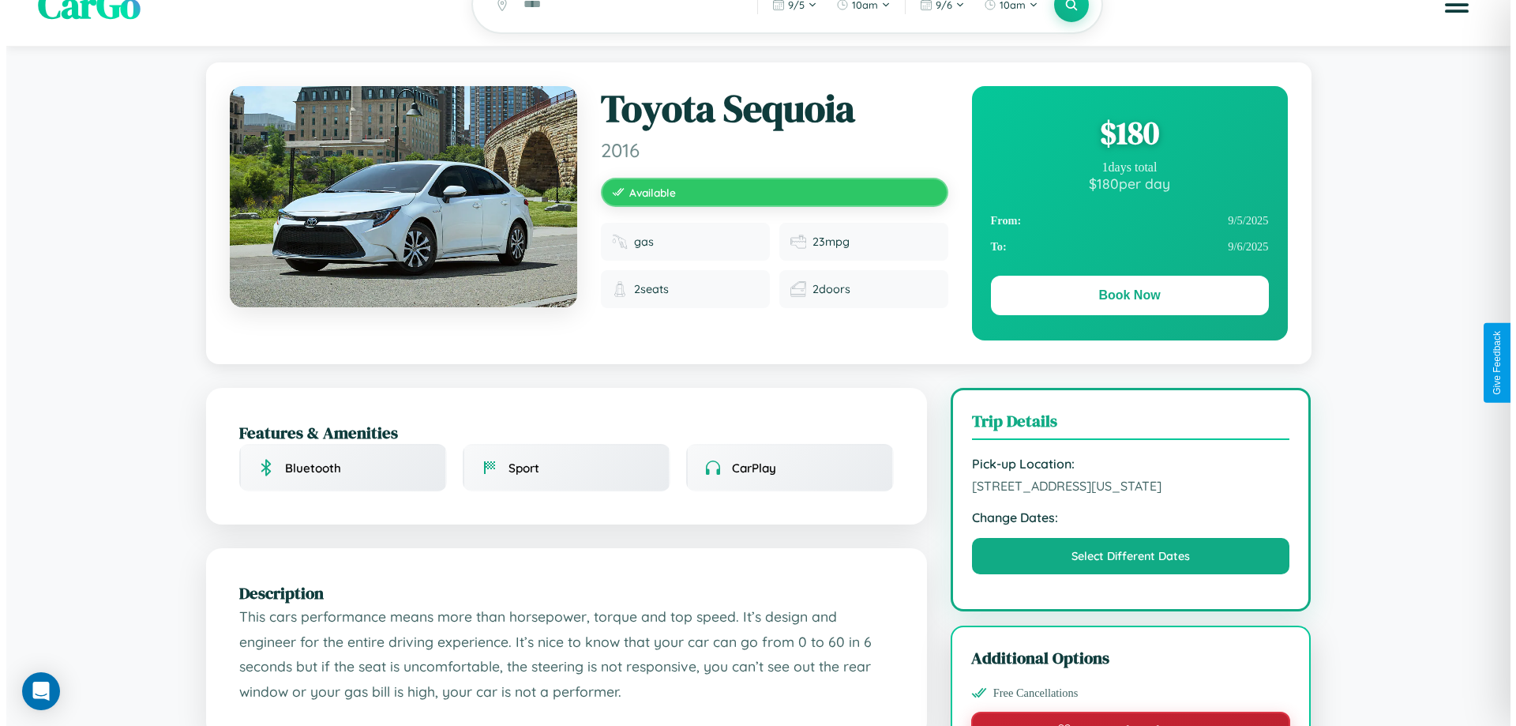
scroll to position [0, 0]
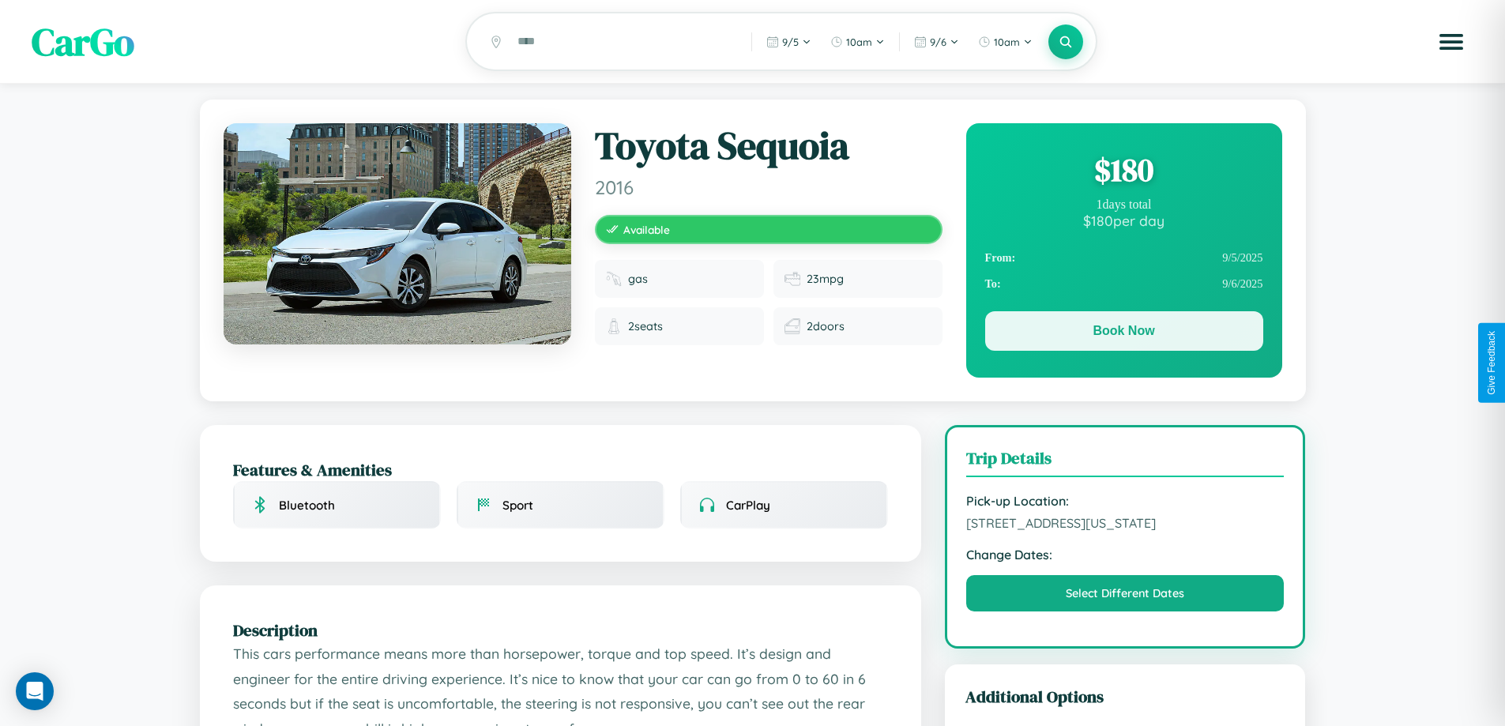
click at [1123, 333] on button "Book Now" at bounding box center [1124, 330] width 278 height 39
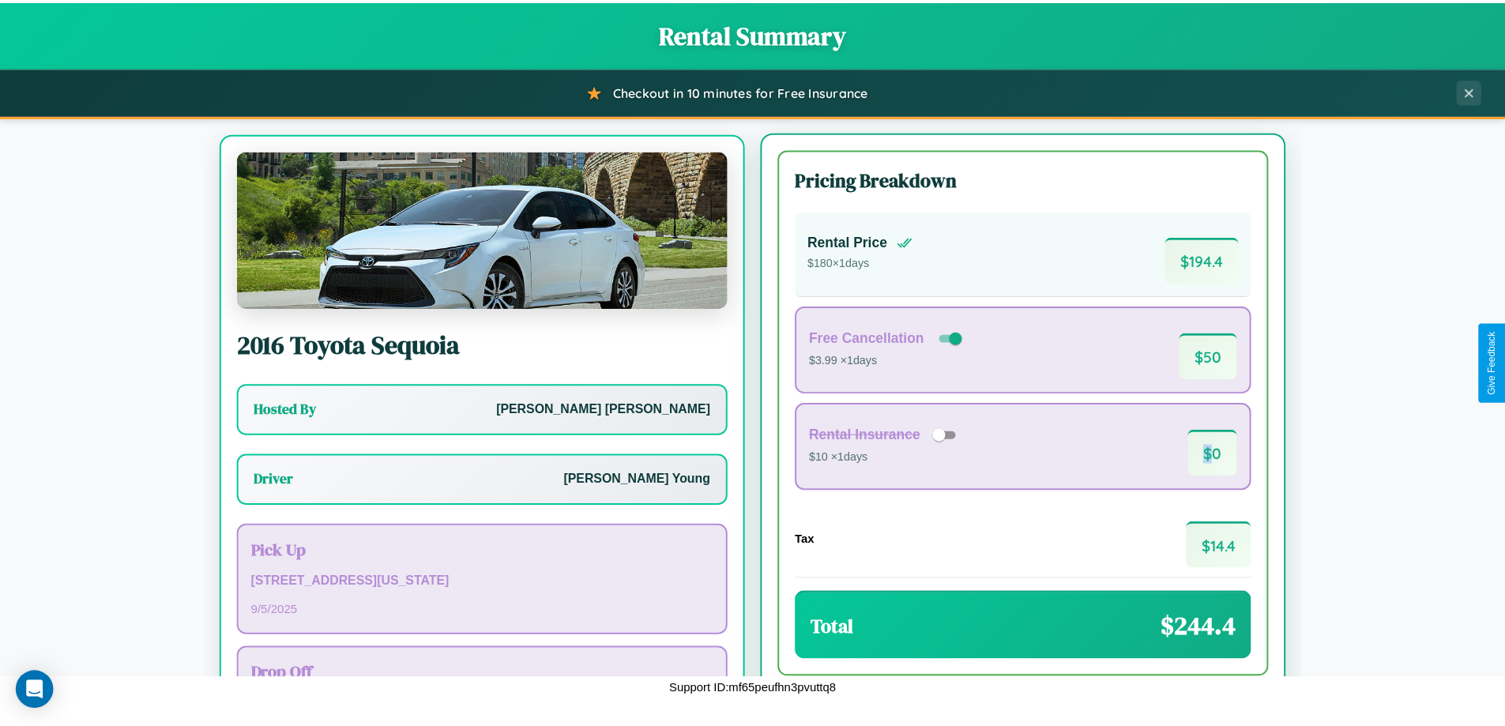
scroll to position [73, 0]
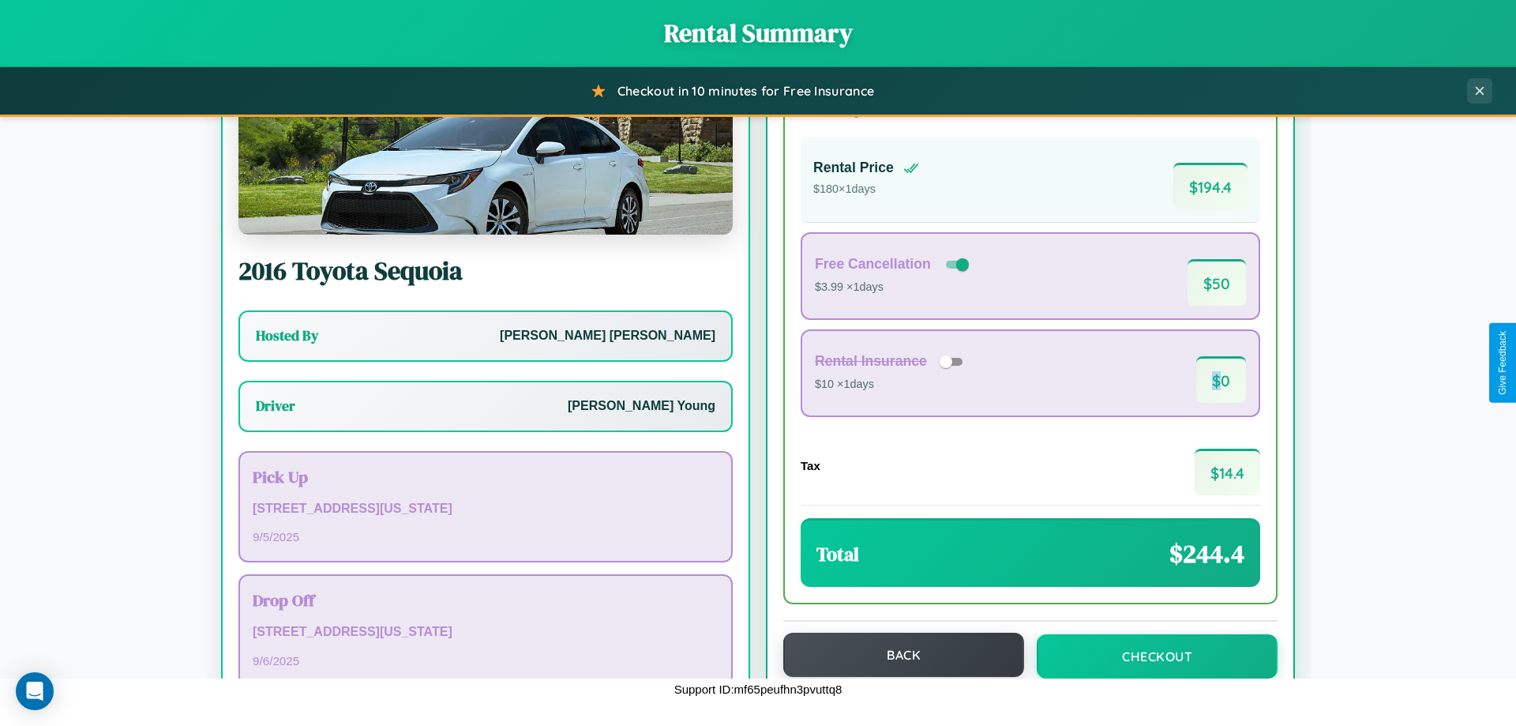
click at [896, 655] on button "Back" at bounding box center [903, 655] width 241 height 44
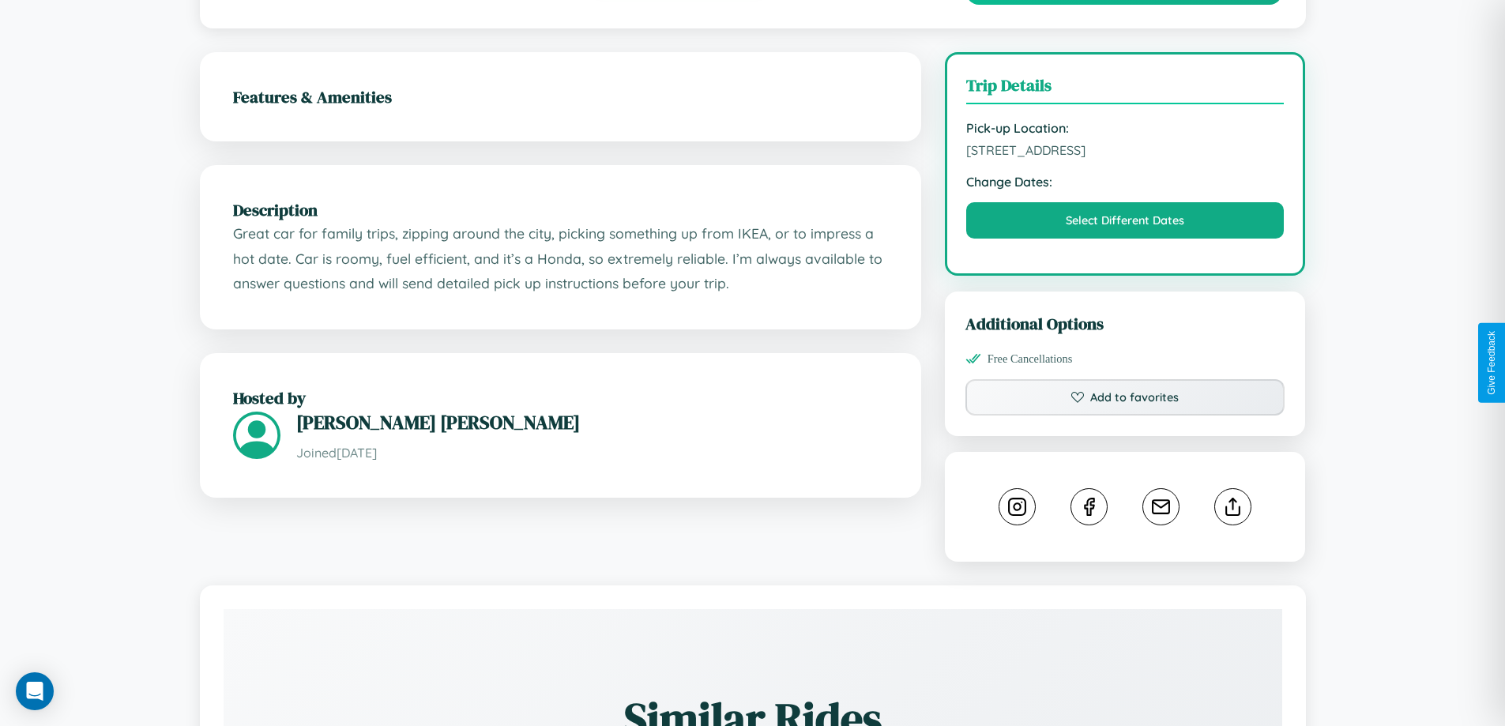
scroll to position [410, 0]
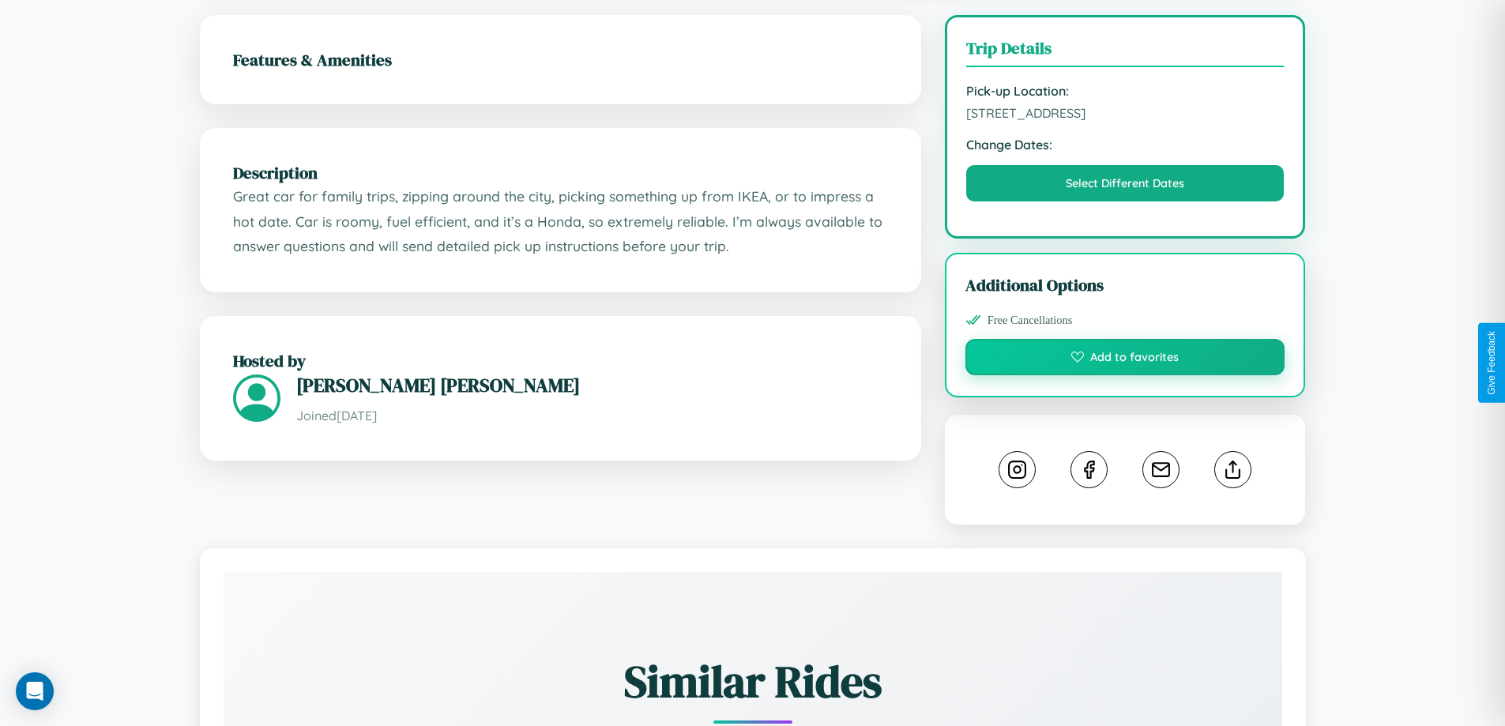
click at [1125, 359] on button "Add to favorites" at bounding box center [1125, 357] width 320 height 36
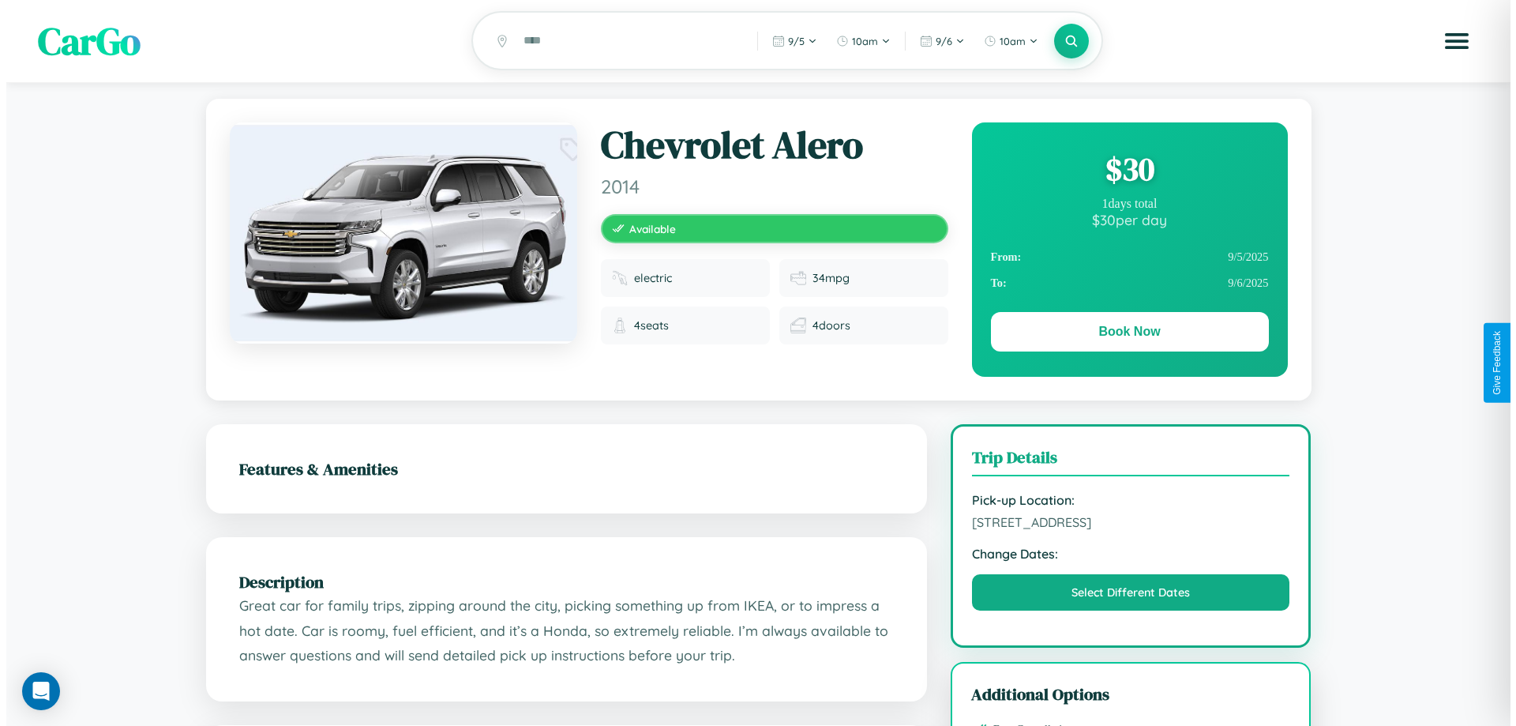
scroll to position [0, 0]
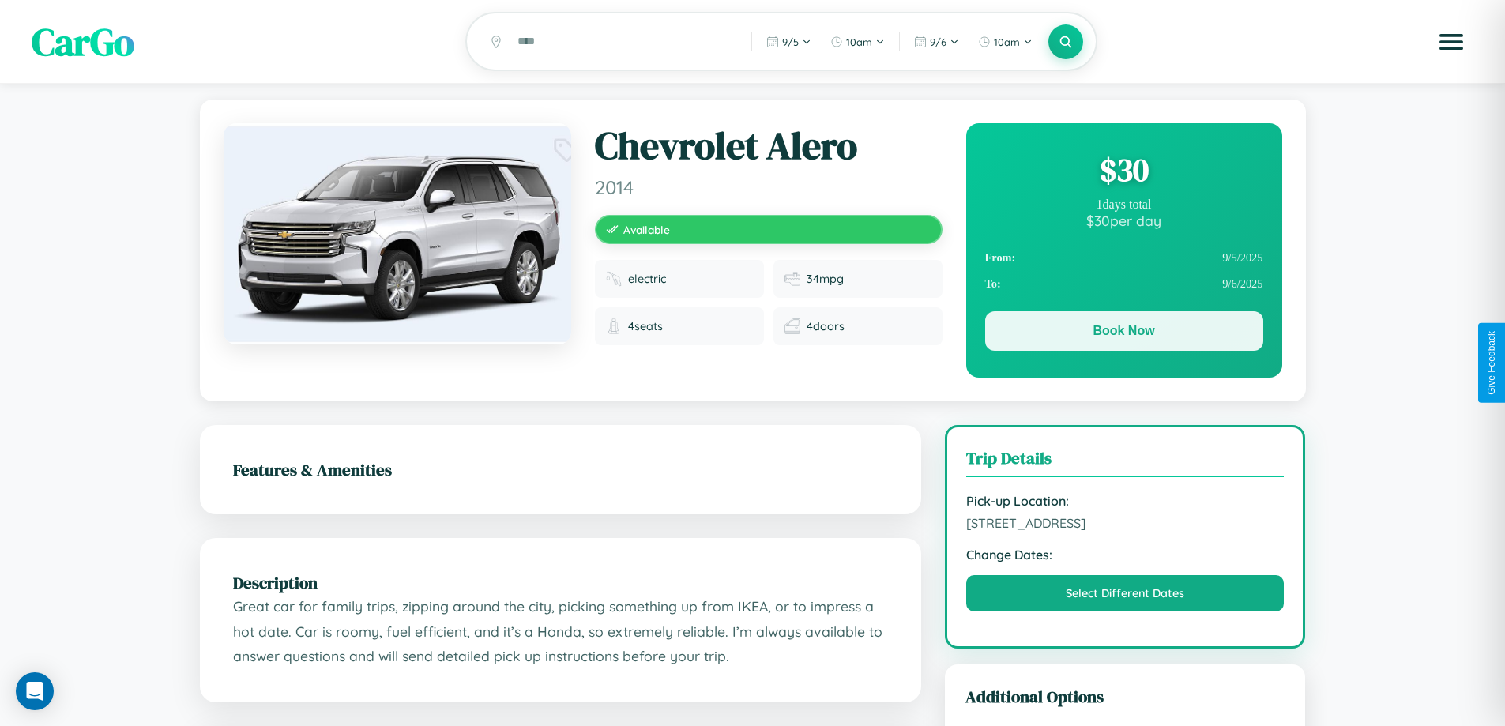
click at [1123, 333] on button "Book Now" at bounding box center [1124, 330] width 278 height 39
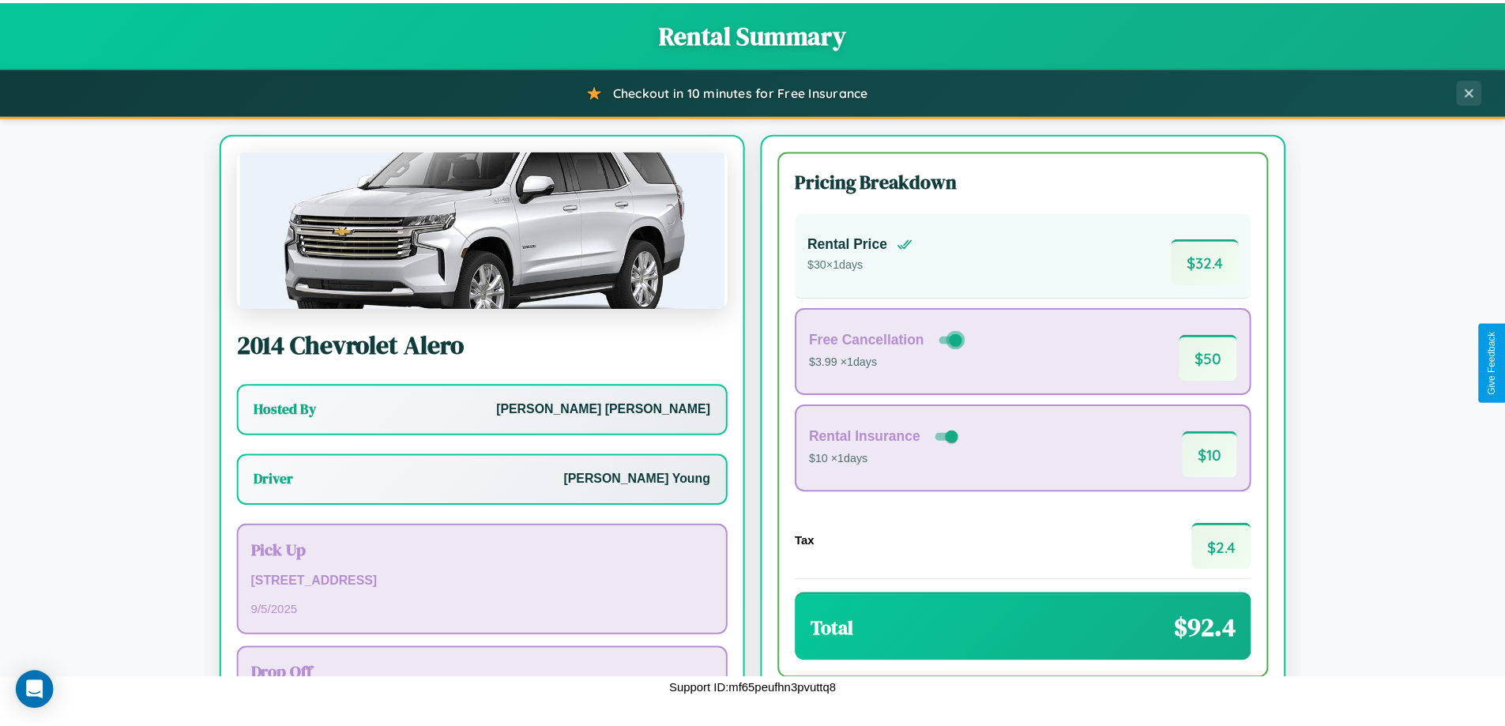
scroll to position [114, 0]
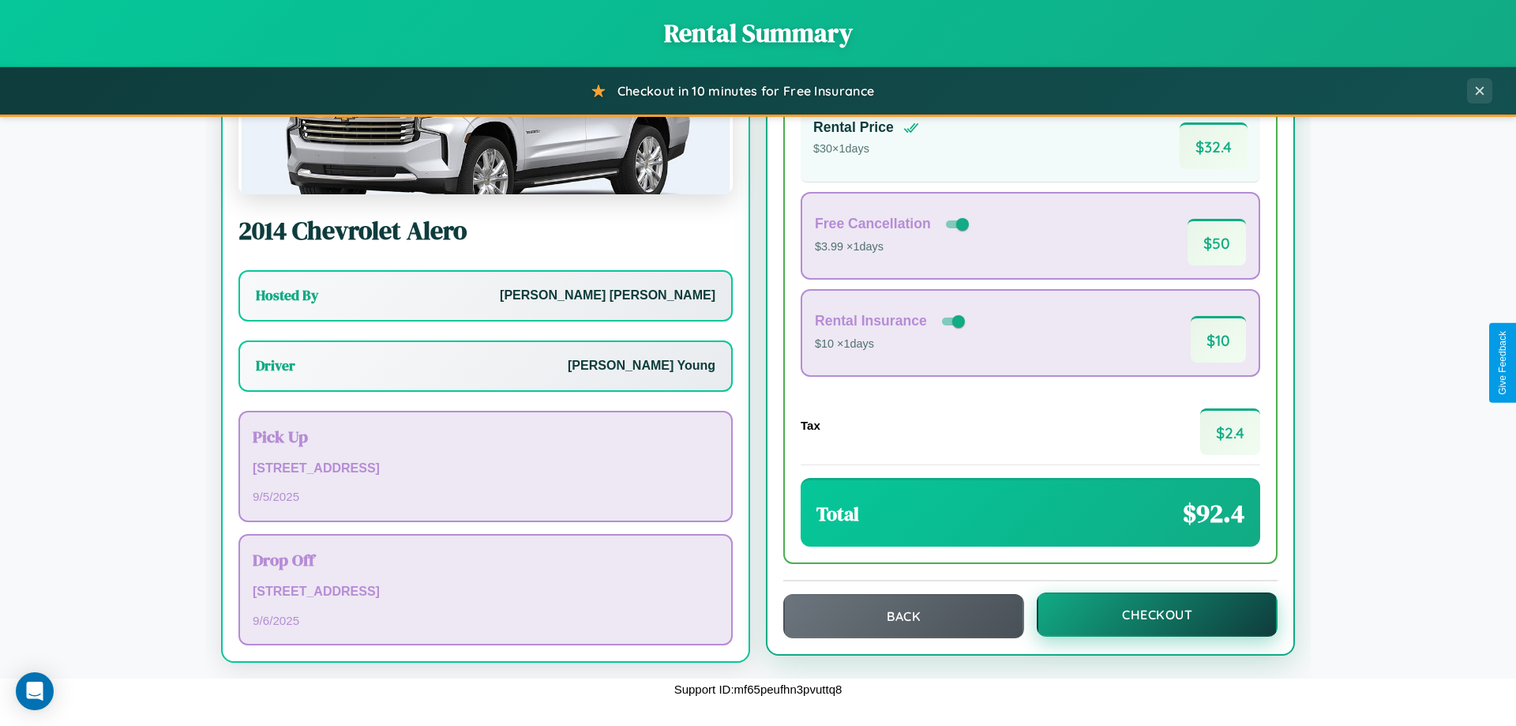
click at [1147, 614] on button "Checkout" at bounding box center [1157, 614] width 241 height 44
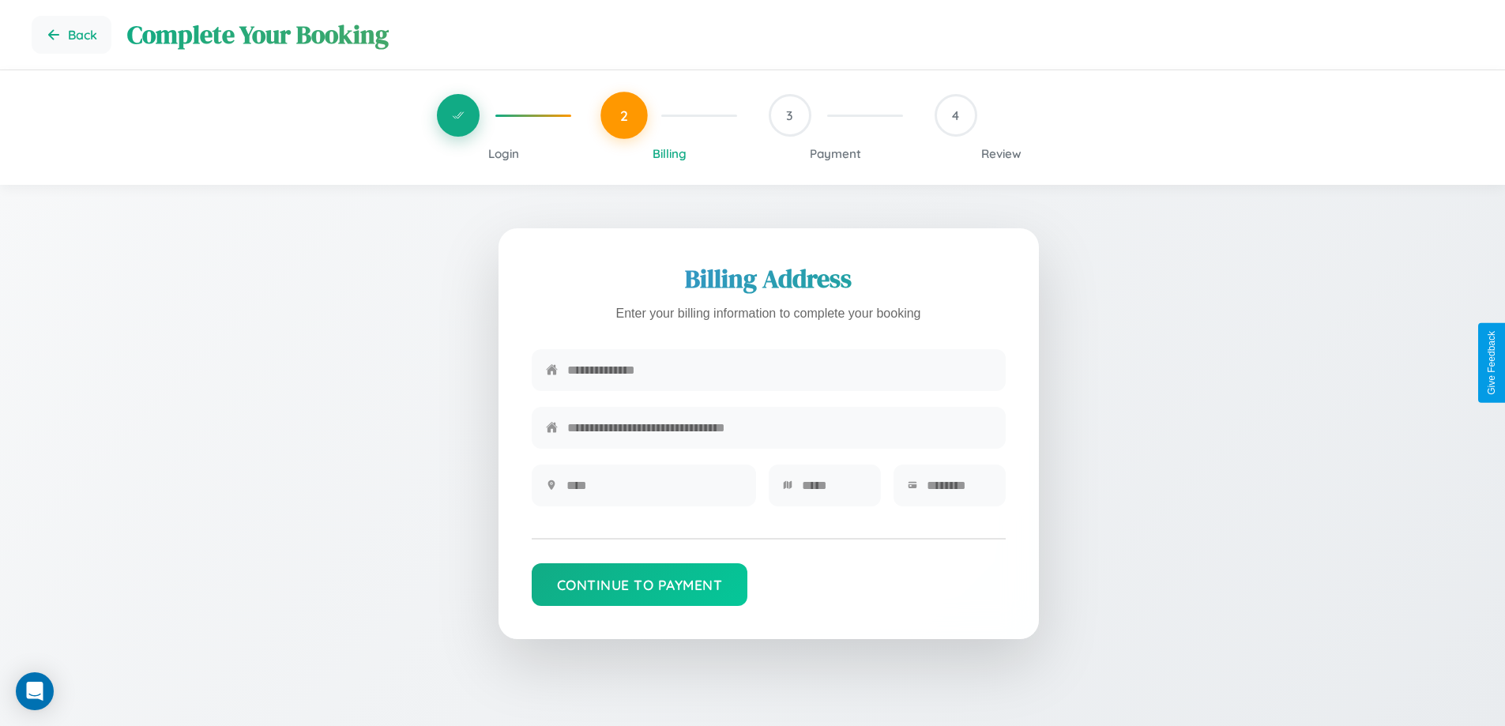
click at [779, 370] on input "text" at bounding box center [779, 370] width 424 height 39
type input "**********"
click at [653, 490] on input "text" at bounding box center [653, 485] width 175 height 39
type input "********"
click at [833, 490] on input "text" at bounding box center [834, 485] width 65 height 39
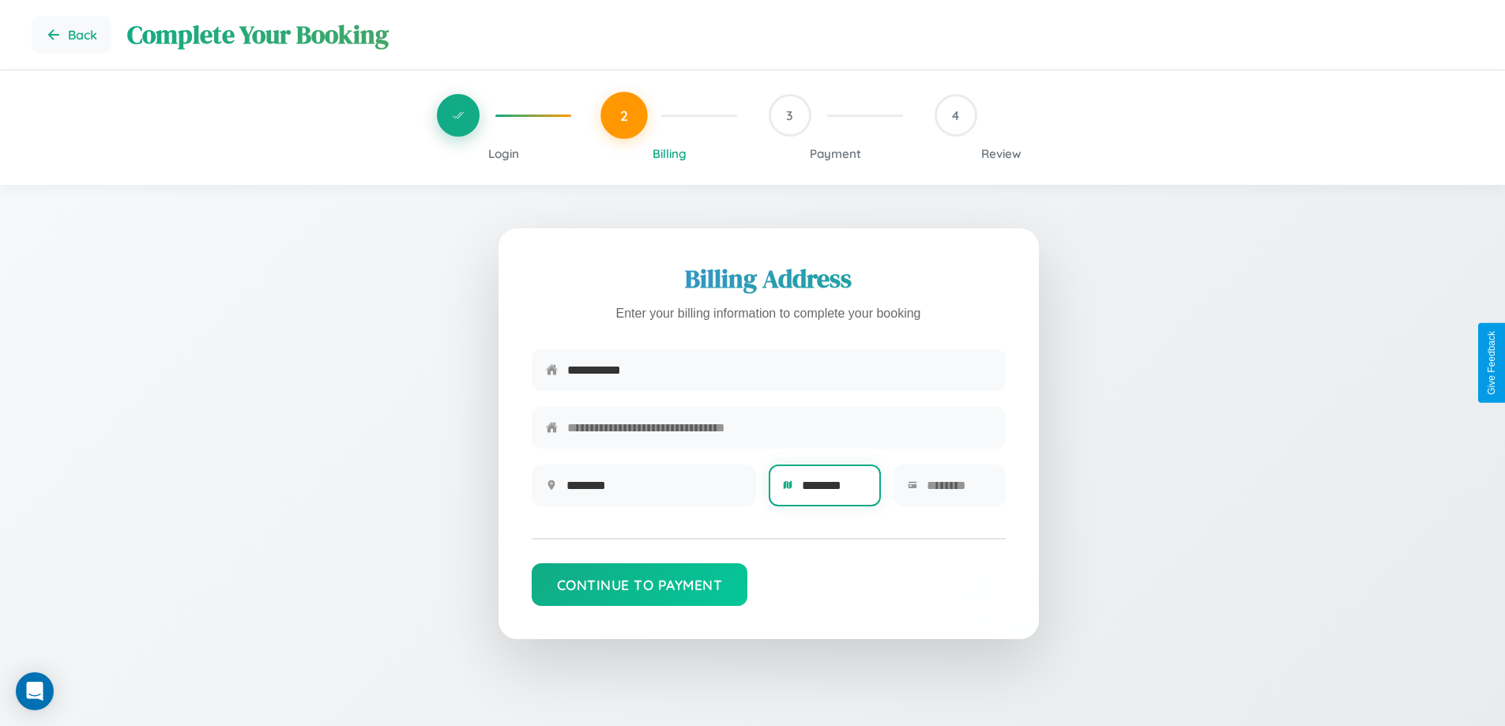
type input "********"
click at [958, 490] on input "text" at bounding box center [958, 485] width 65 height 39
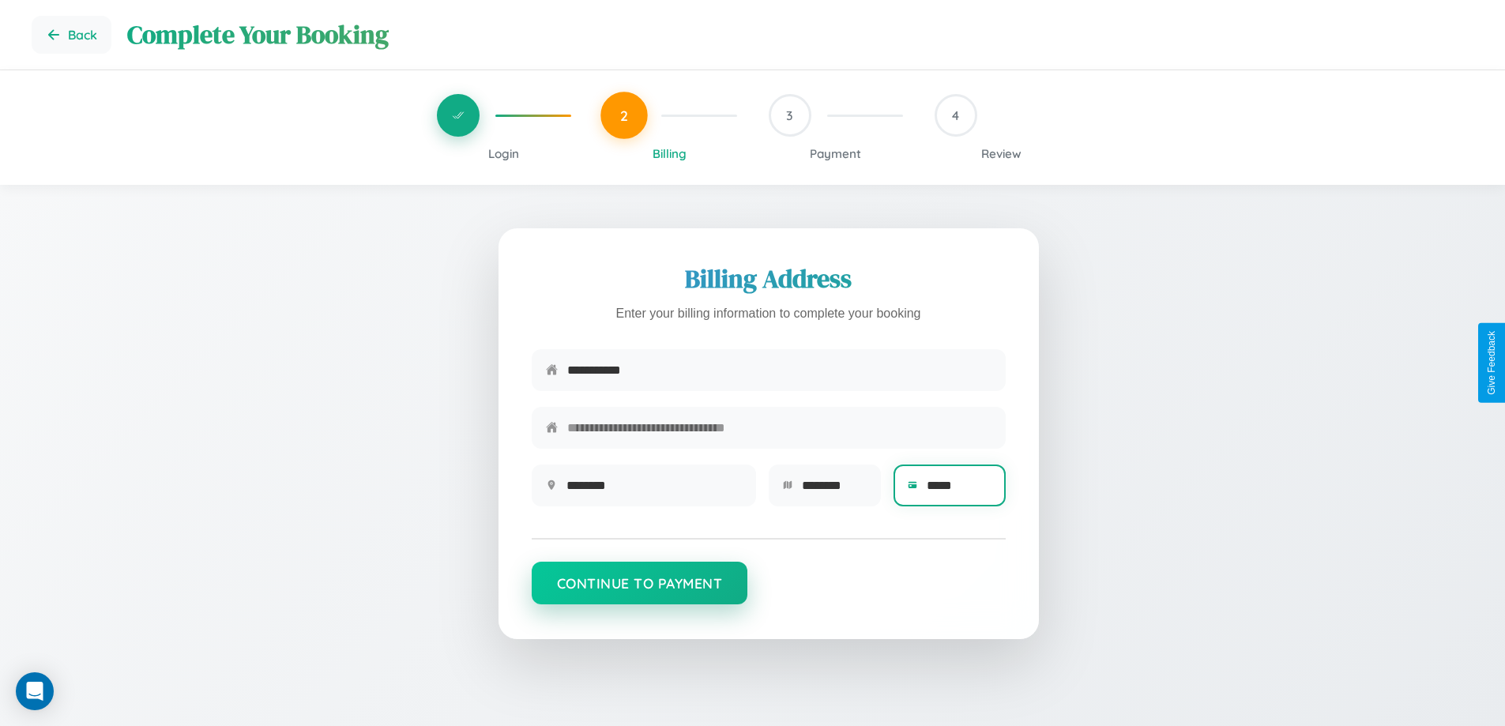
type input "*****"
click at [639, 591] on button "Continue to Payment" at bounding box center [640, 583] width 216 height 43
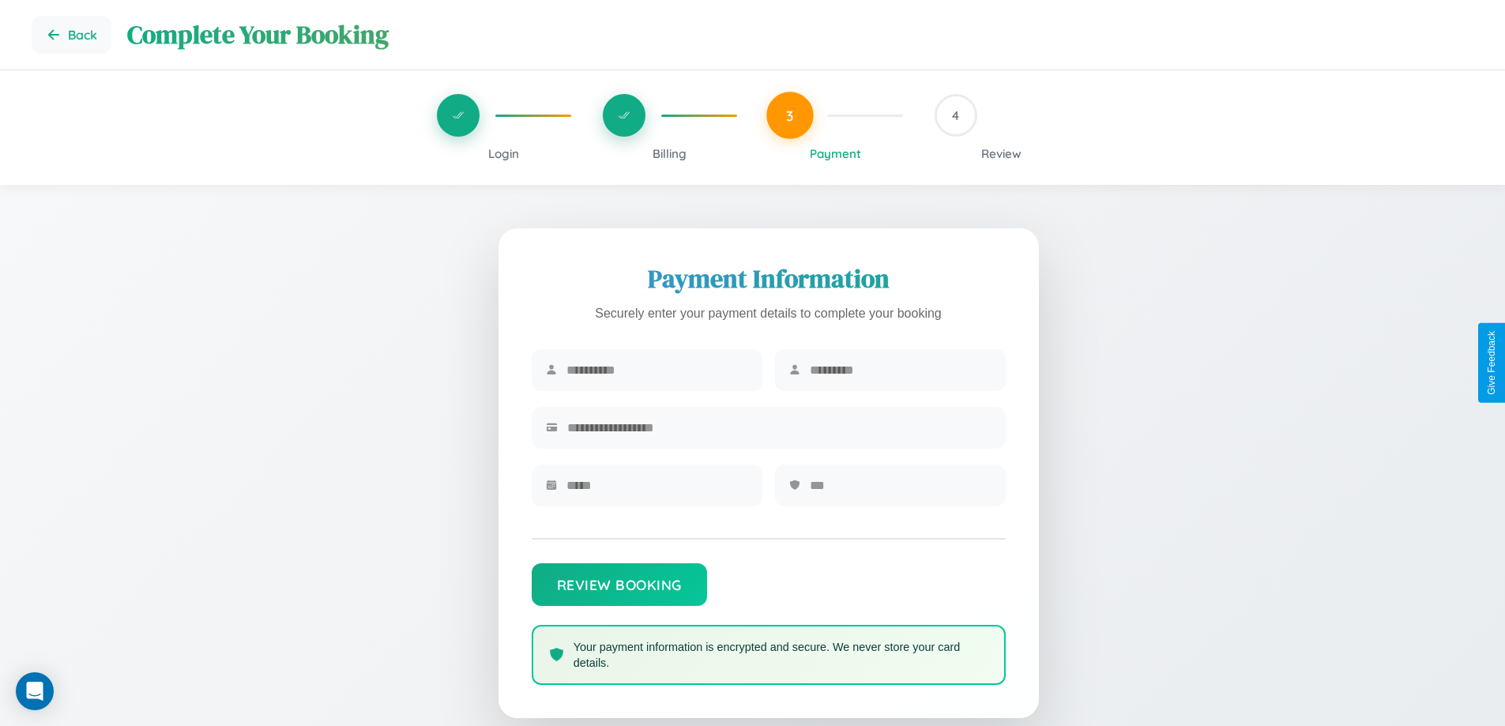
click at [656, 370] on input "text" at bounding box center [657, 370] width 182 height 39
type input "*******"
click at [900, 370] on input "text" at bounding box center [901, 370] width 182 height 39
type input "*****"
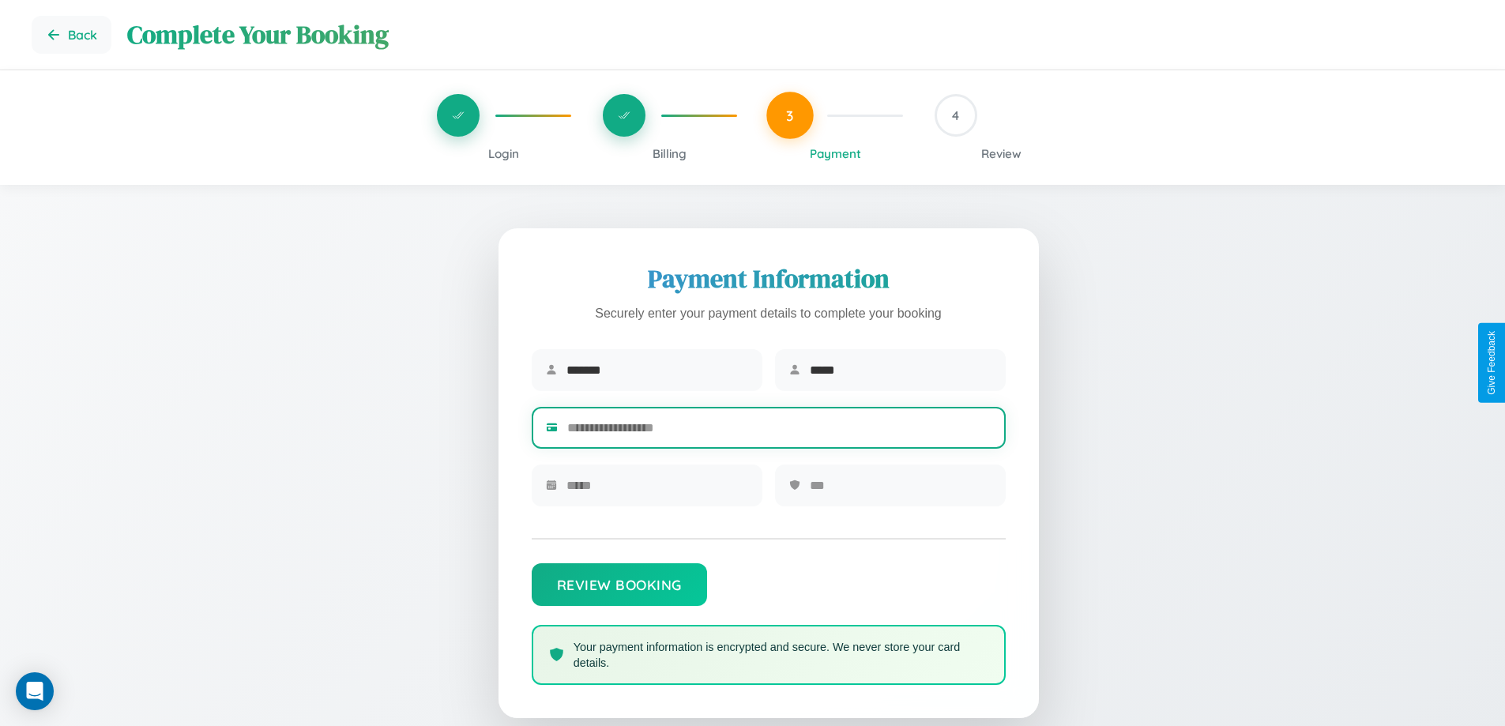
click at [779, 430] on input "text" at bounding box center [779, 427] width 424 height 39
type input "**********"
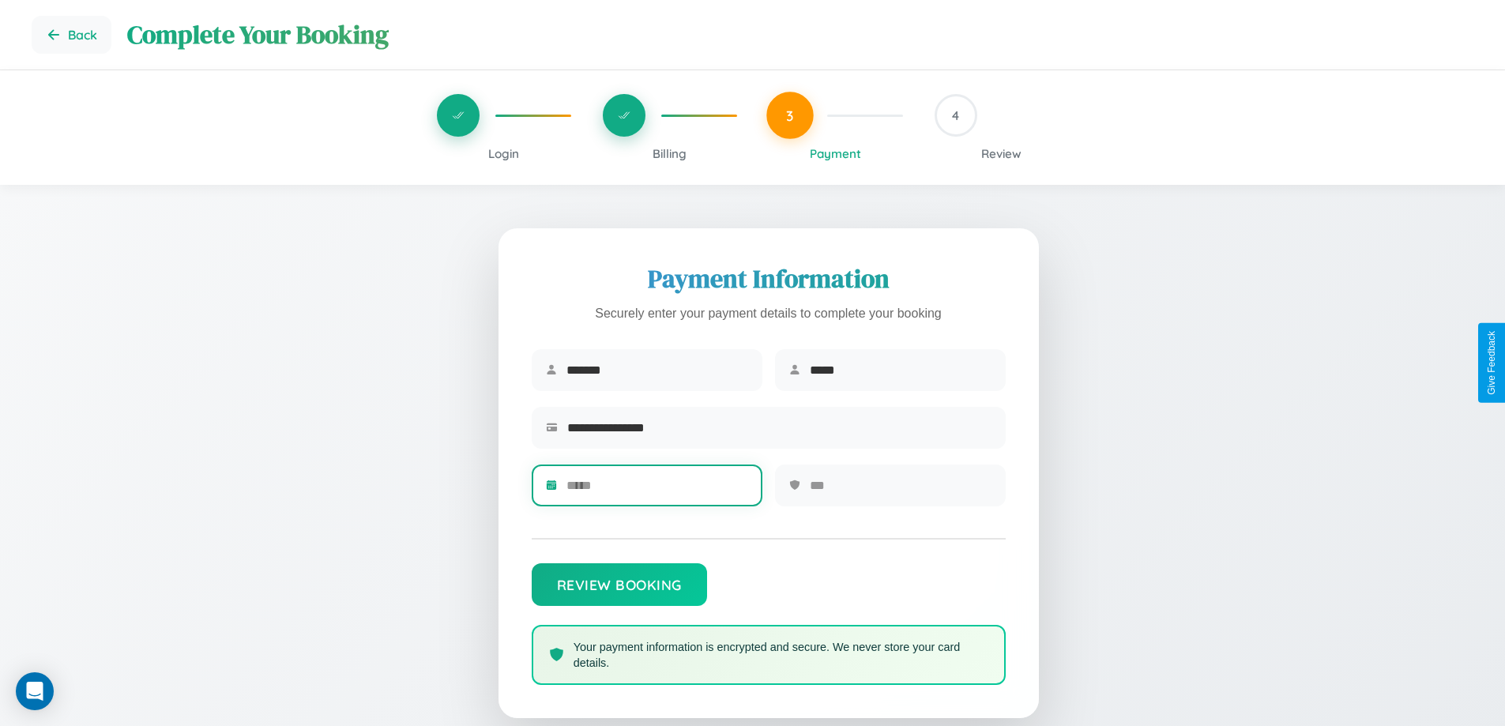
click at [656, 490] on input "text" at bounding box center [657, 485] width 182 height 39
type input "*****"
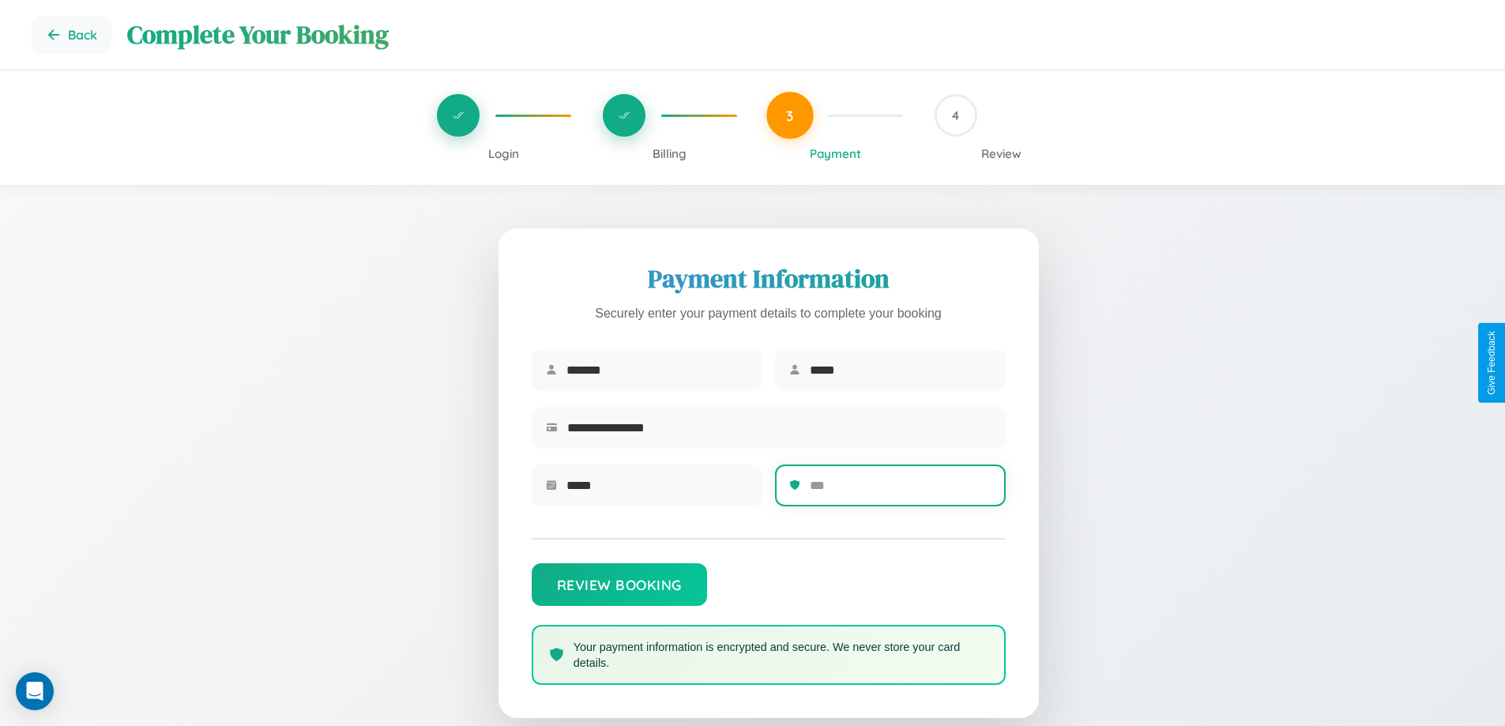
click at [900, 490] on input "text" at bounding box center [901, 485] width 182 height 39
type input "***"
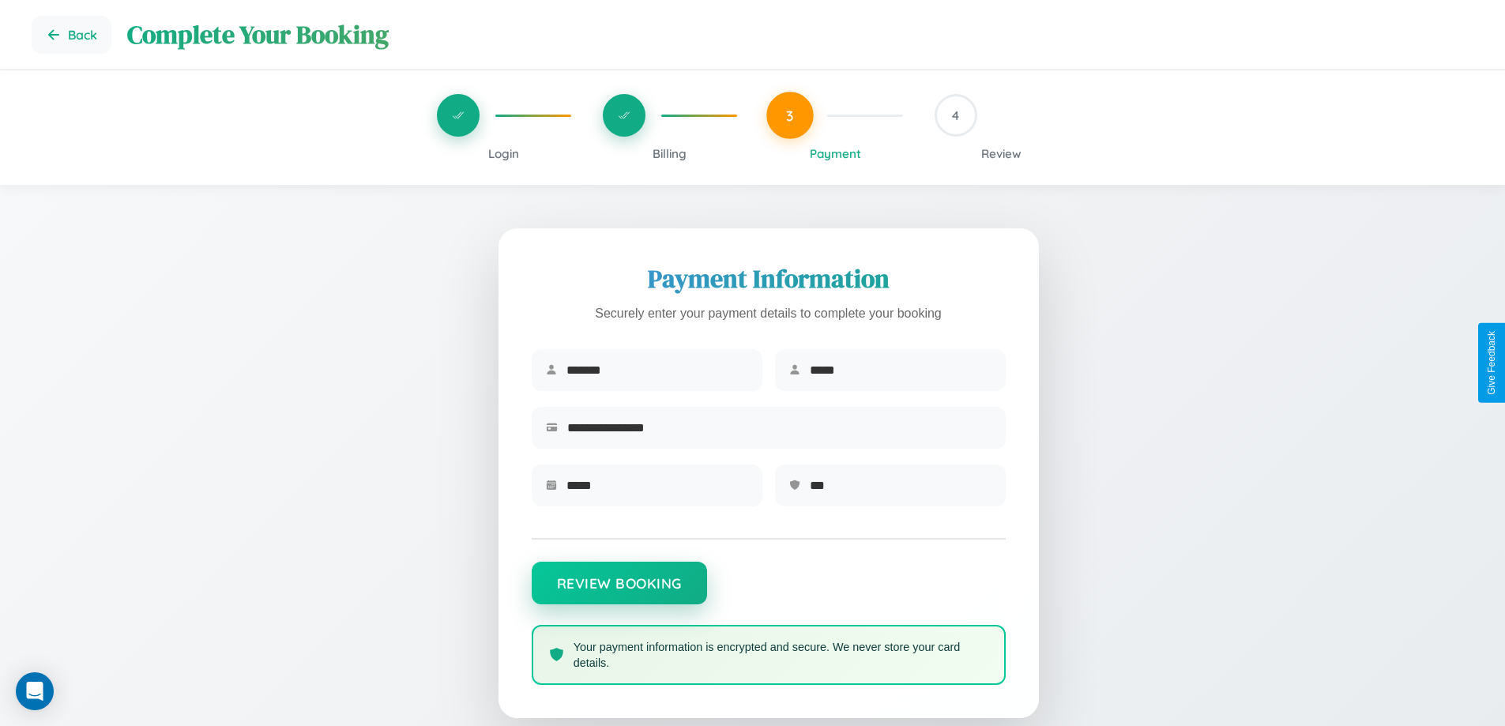
click at [618, 591] on button "Review Booking" at bounding box center [619, 583] width 175 height 43
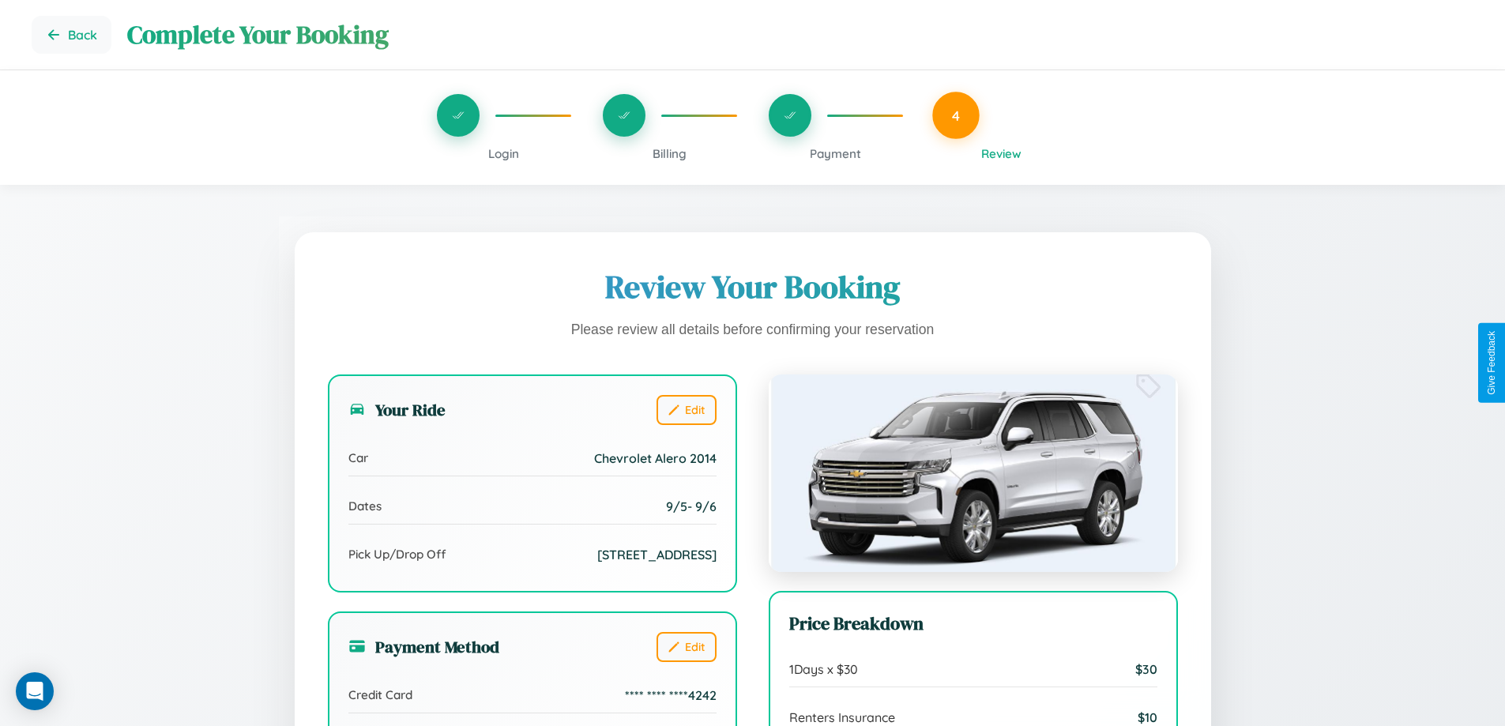
scroll to position [483, 0]
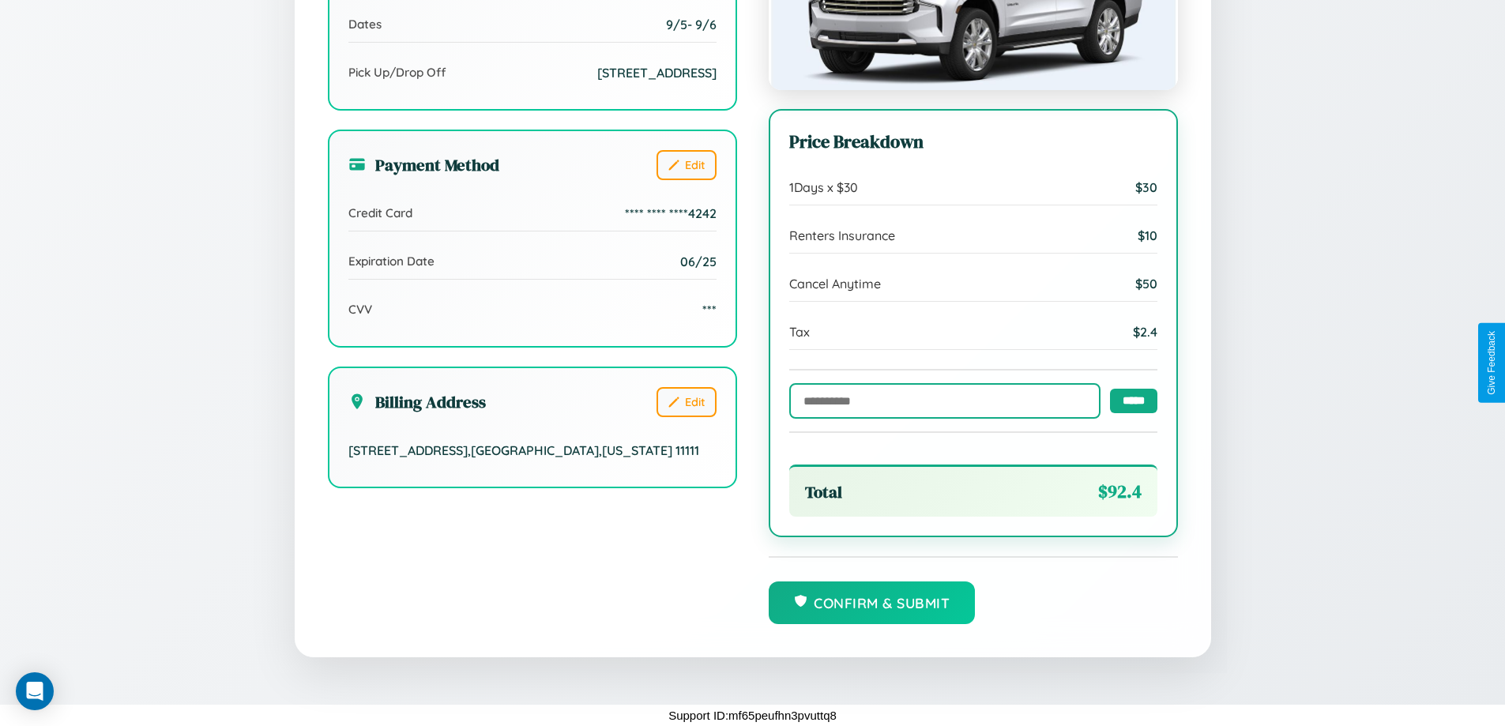
click at [940, 400] on input "text" at bounding box center [944, 401] width 311 height 36
type input "******"
click at [1129, 400] on input "*****" at bounding box center [1133, 400] width 47 height 24
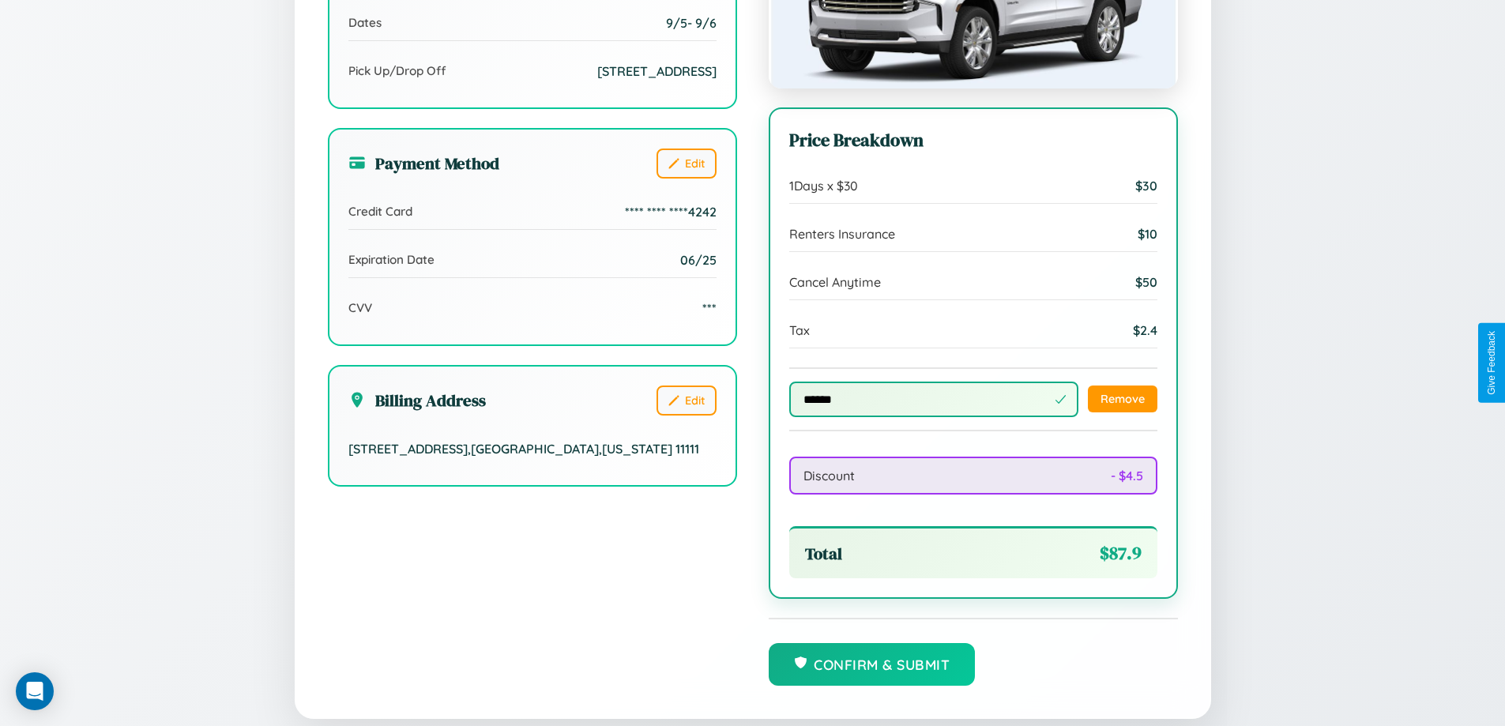
scroll to position [547, 0]
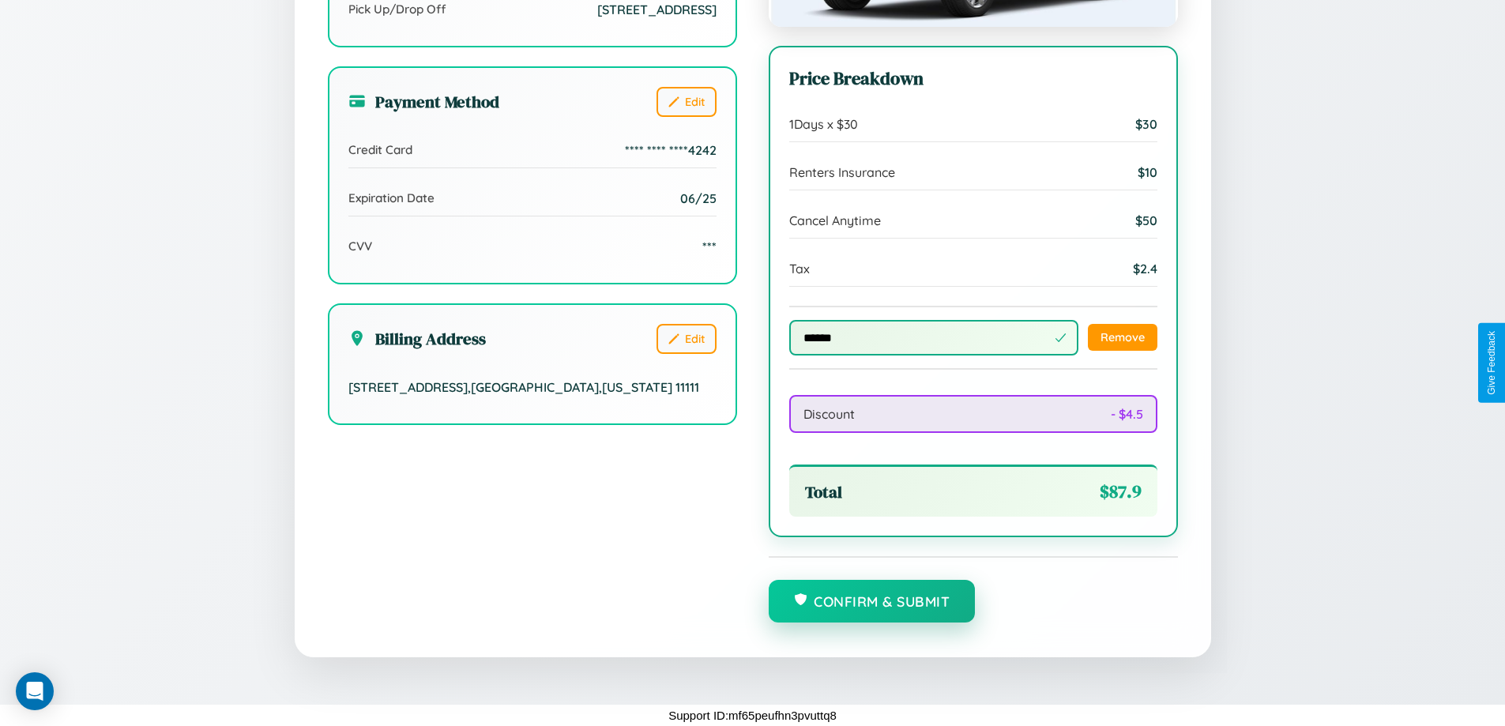
click at [871, 602] on button "Confirm & Submit" at bounding box center [871, 601] width 207 height 43
